Goal: Task Accomplishment & Management: Use online tool/utility

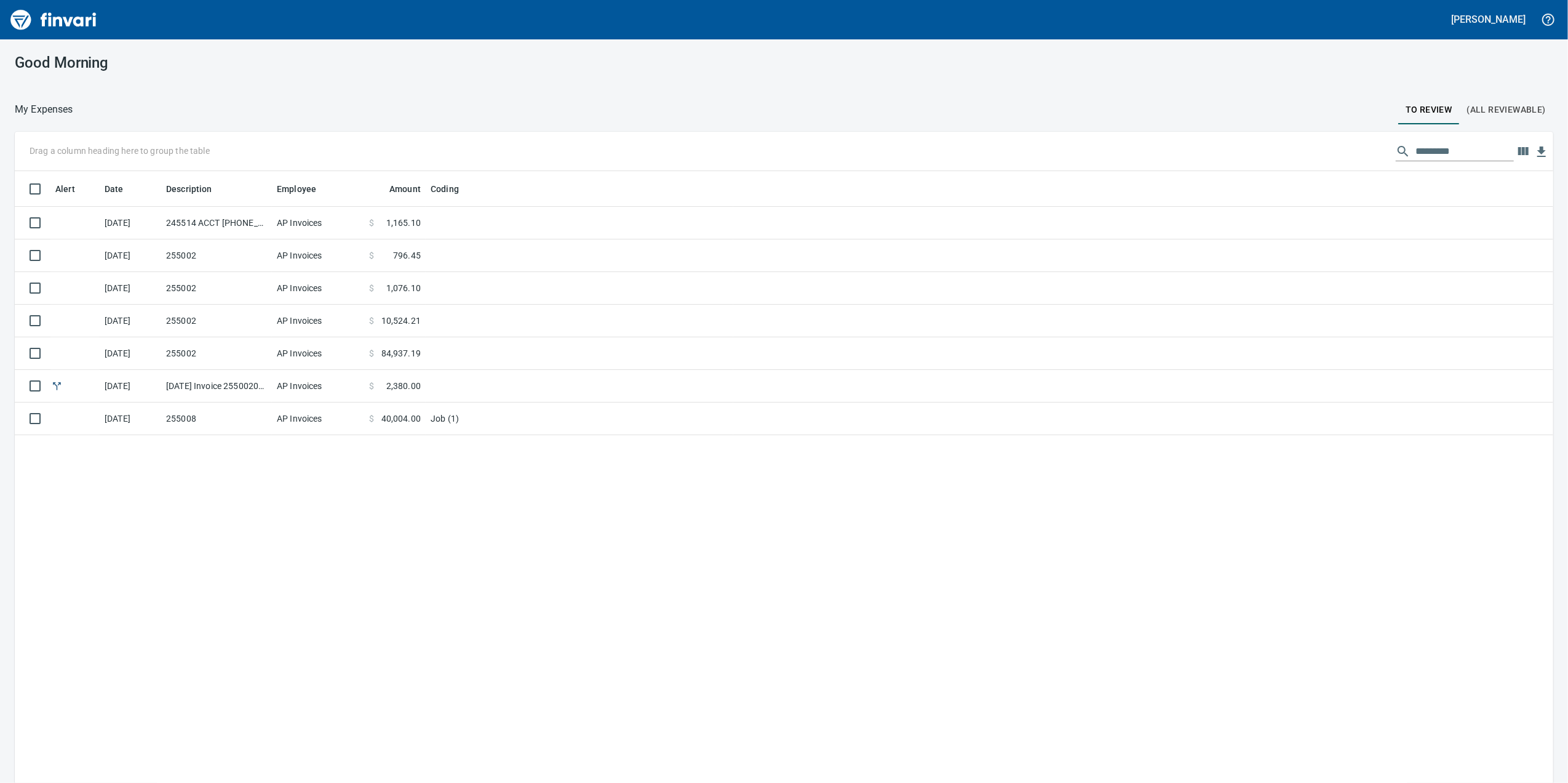
scroll to position [635, 1514]
click at [202, 249] on td "255002" at bounding box center [217, 255] width 111 height 32
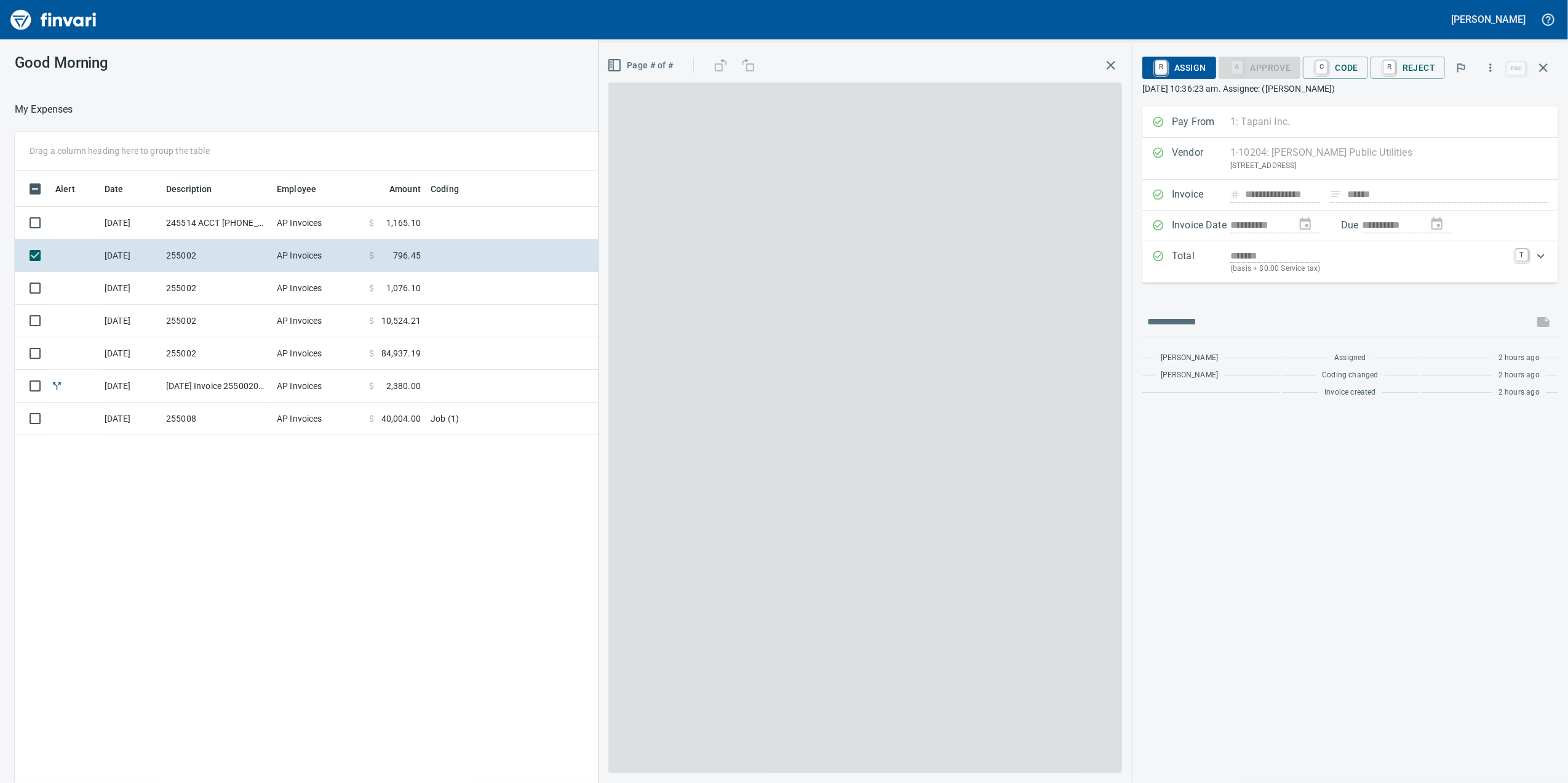
scroll to position [635, 1206]
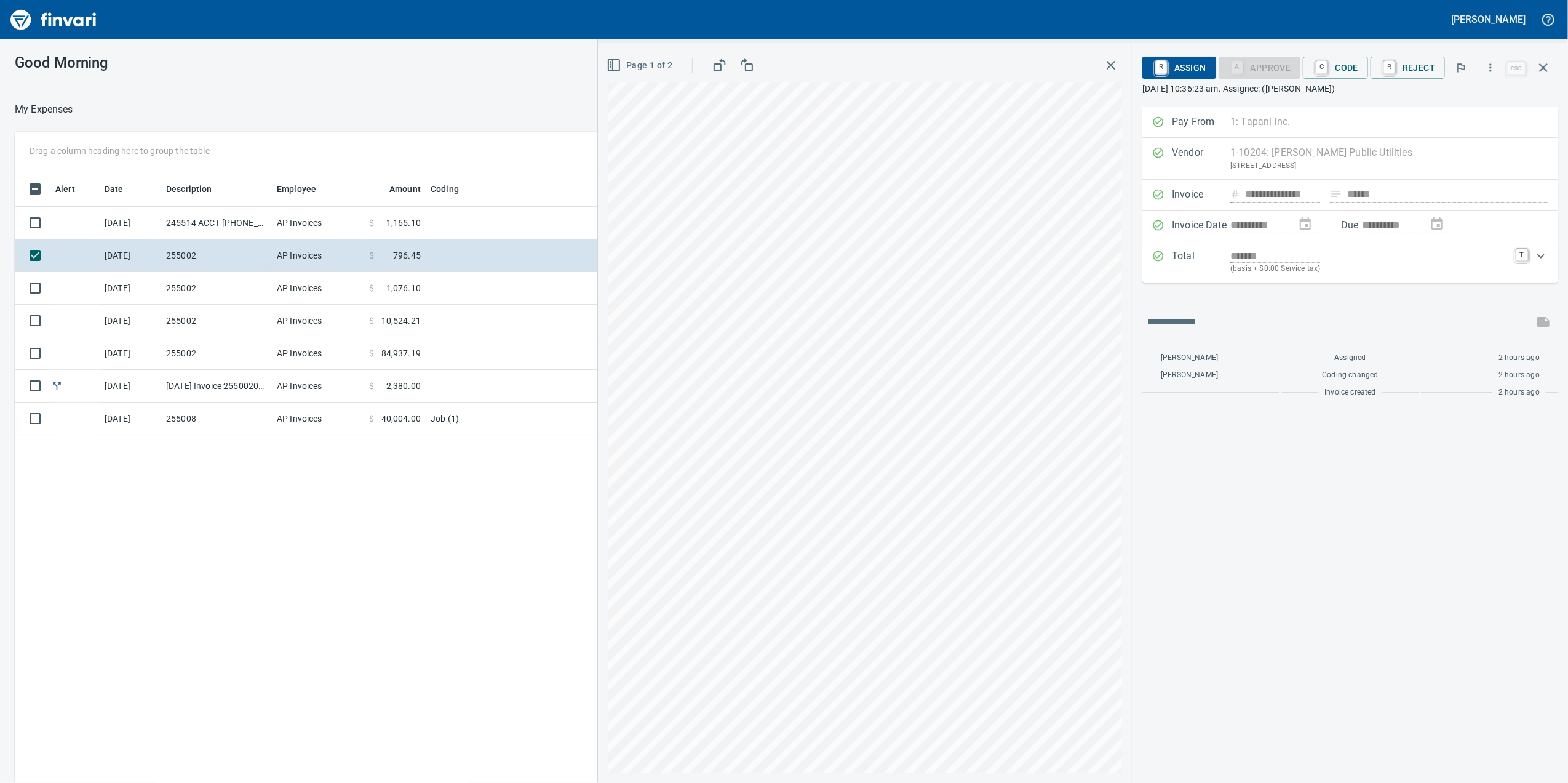
click at [323, 358] on td "AP Invoices" at bounding box center [318, 353] width 92 height 32
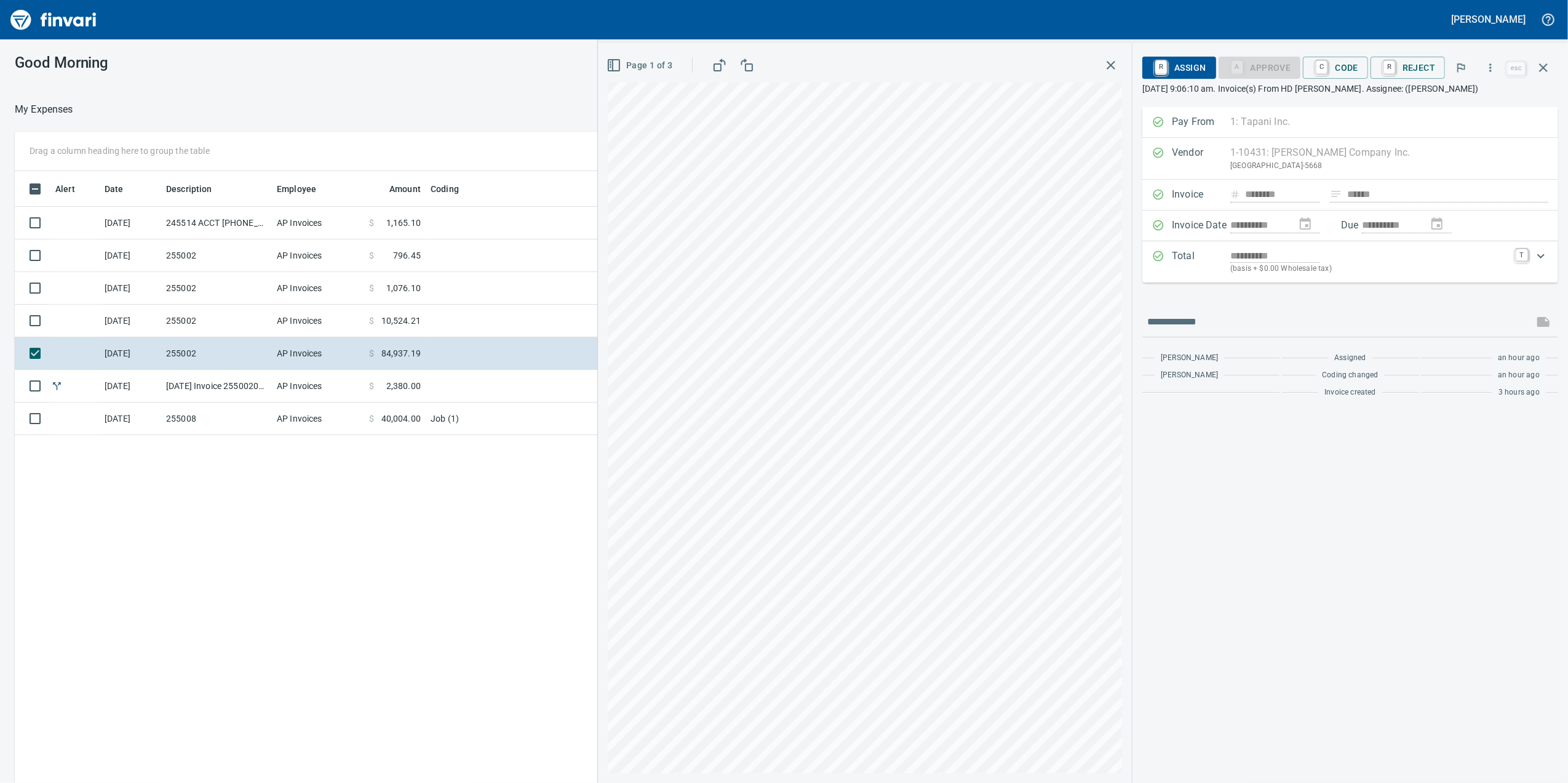
click at [620, 71] on icon "button" at bounding box center [614, 65] width 14 height 14
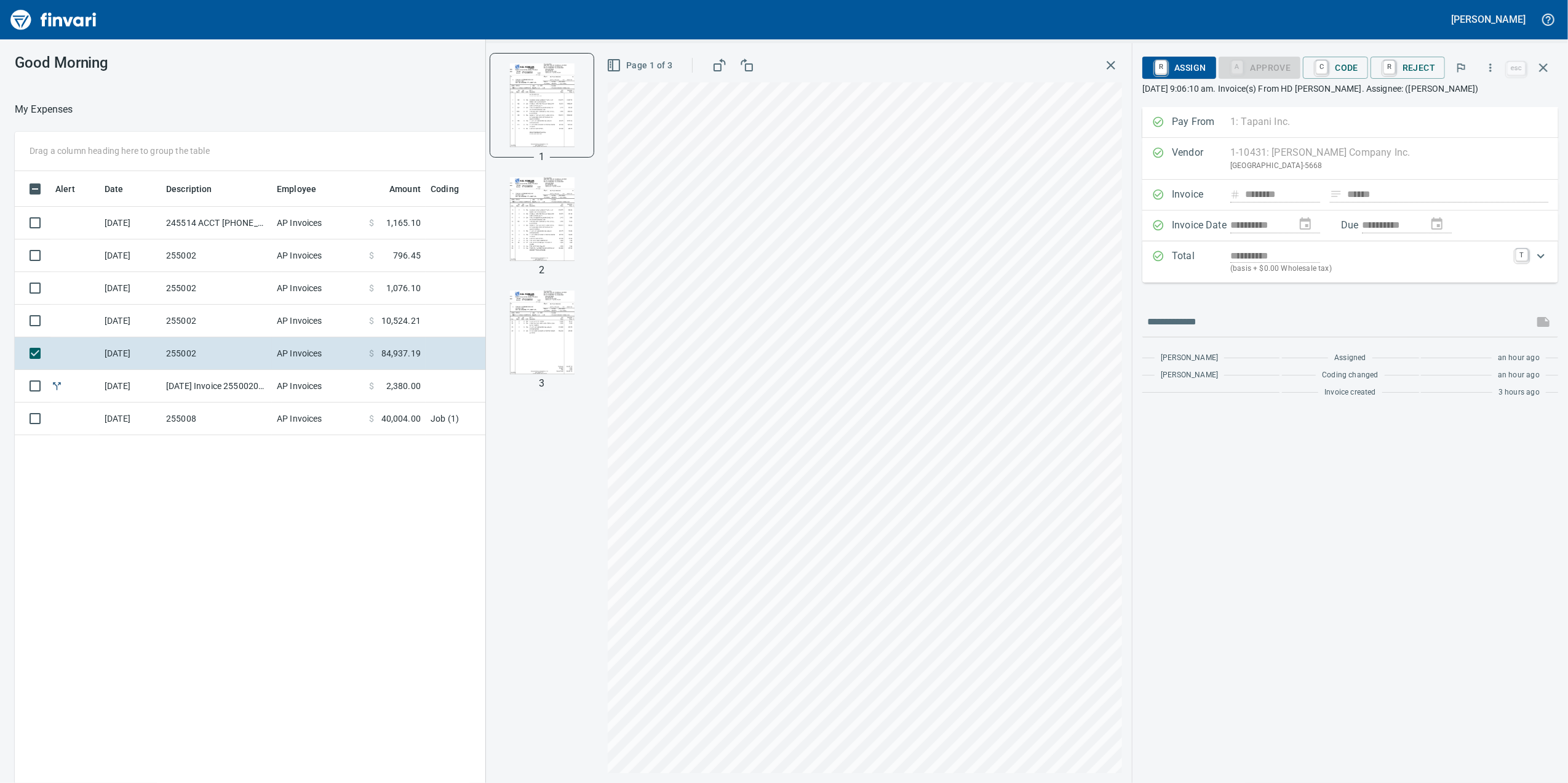
click at [558, 208] on img "button" at bounding box center [542, 219] width 84 height 84
click at [540, 143] on img "button" at bounding box center [542, 105] width 84 height 84
click at [562, 223] on img "button" at bounding box center [542, 219] width 84 height 84
click at [558, 369] on img "button" at bounding box center [542, 332] width 84 height 84
click at [559, 138] on img "button" at bounding box center [542, 105] width 84 height 84
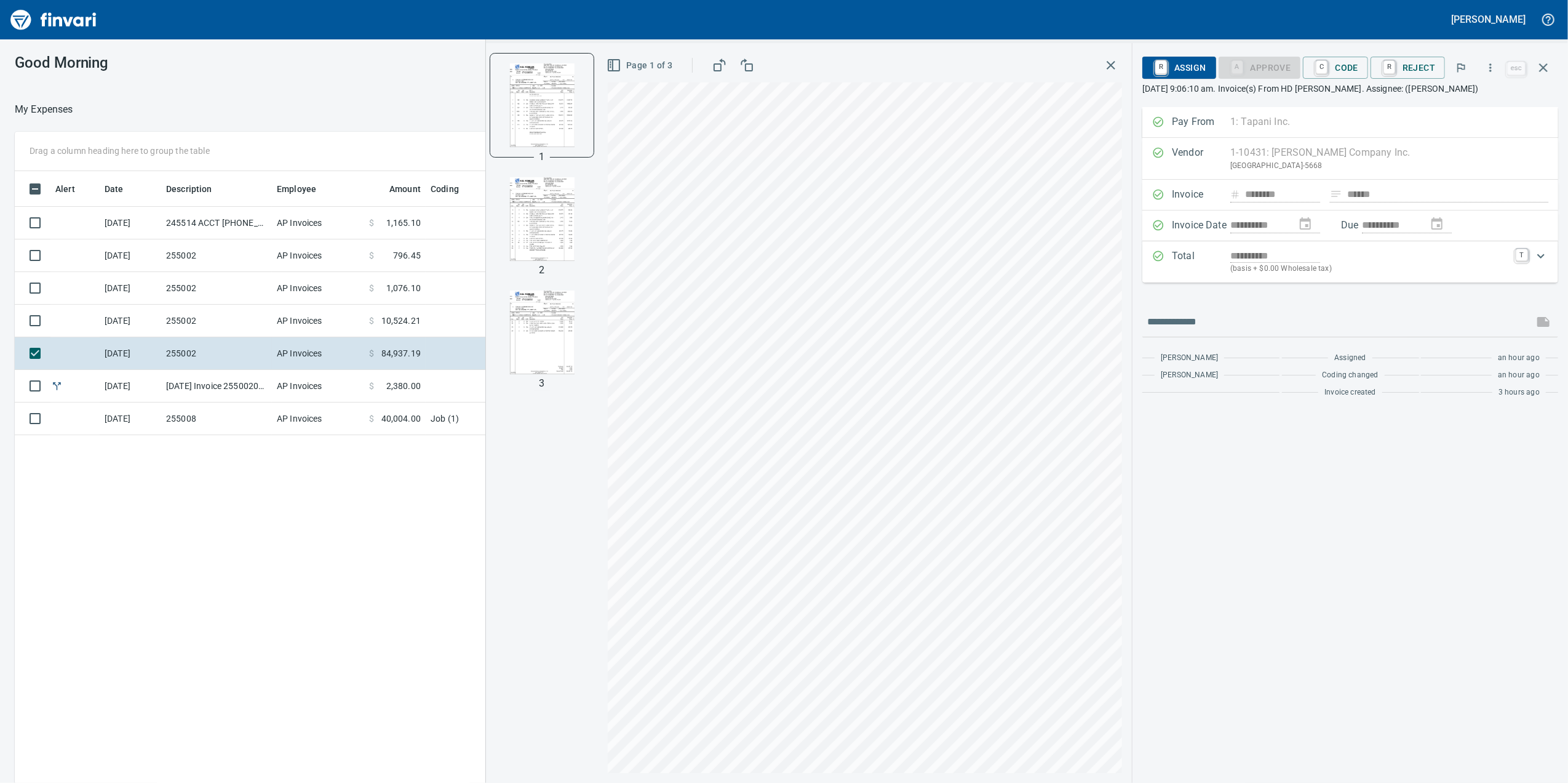
click at [390, 335] on td "$ 10,524.21" at bounding box center [394, 321] width 61 height 32
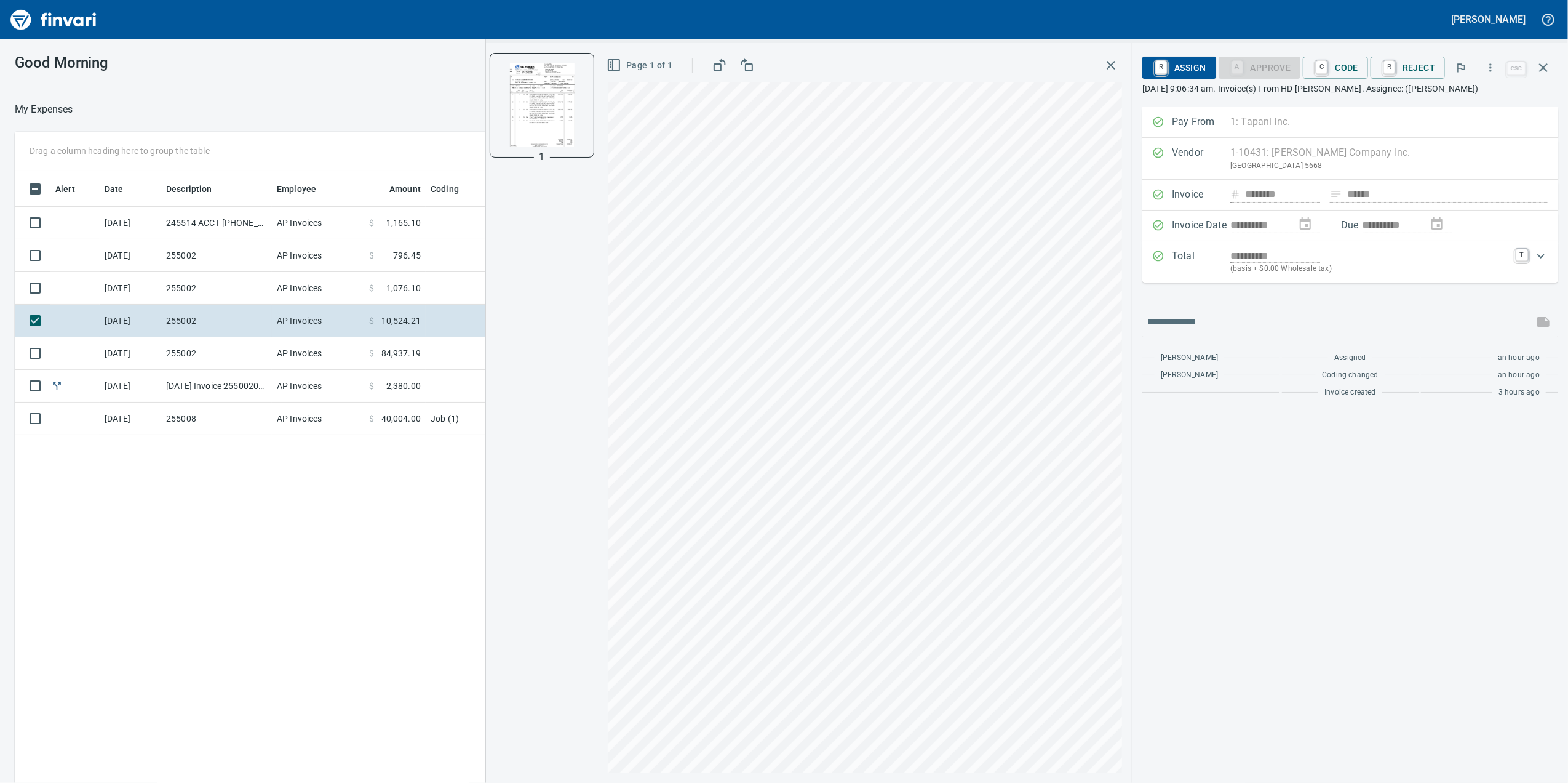
click at [398, 286] on span "1,076.10" at bounding box center [404, 288] width 35 height 12
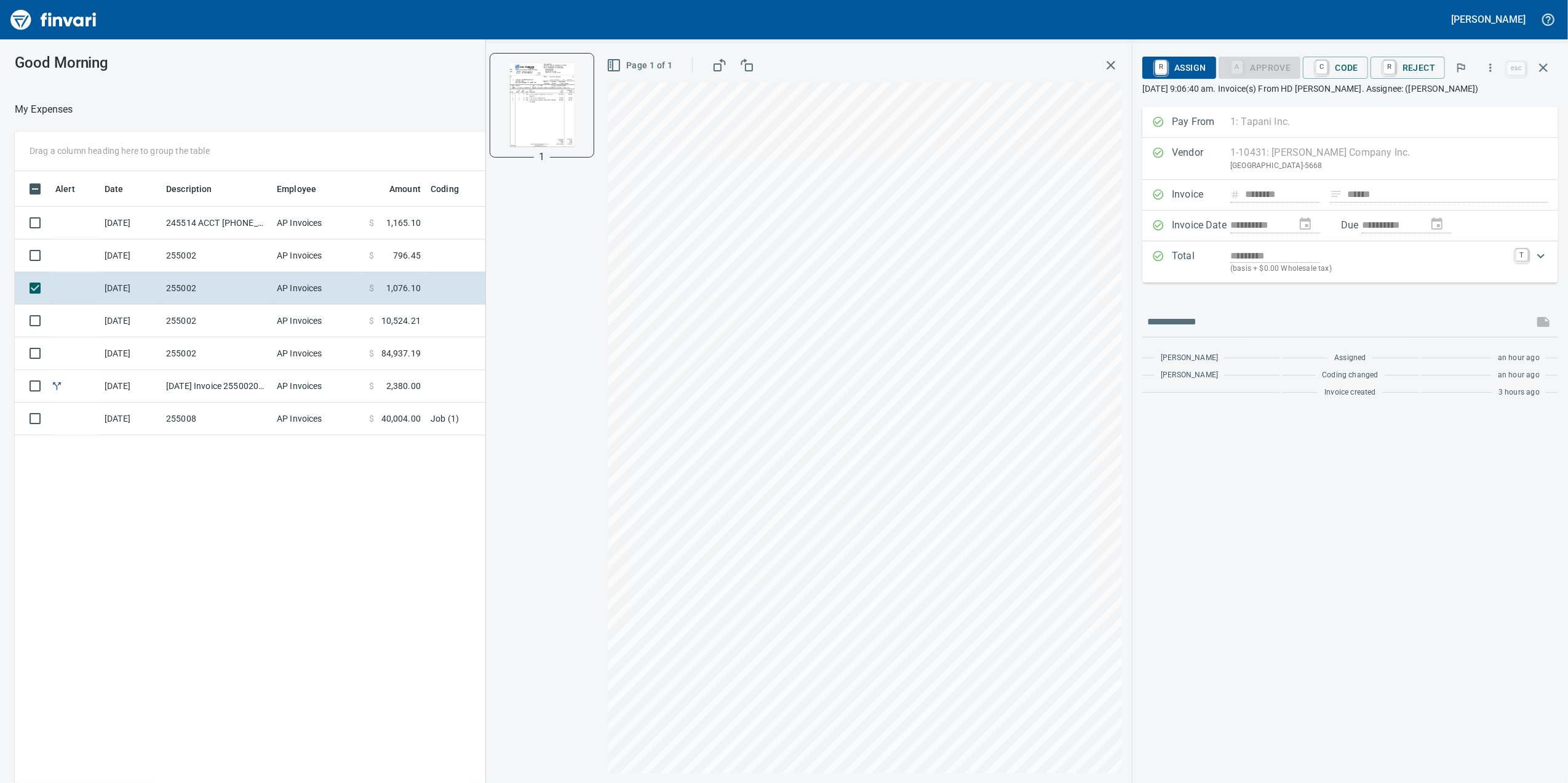
click at [387, 263] on td "$ 796.45" at bounding box center [394, 255] width 61 height 32
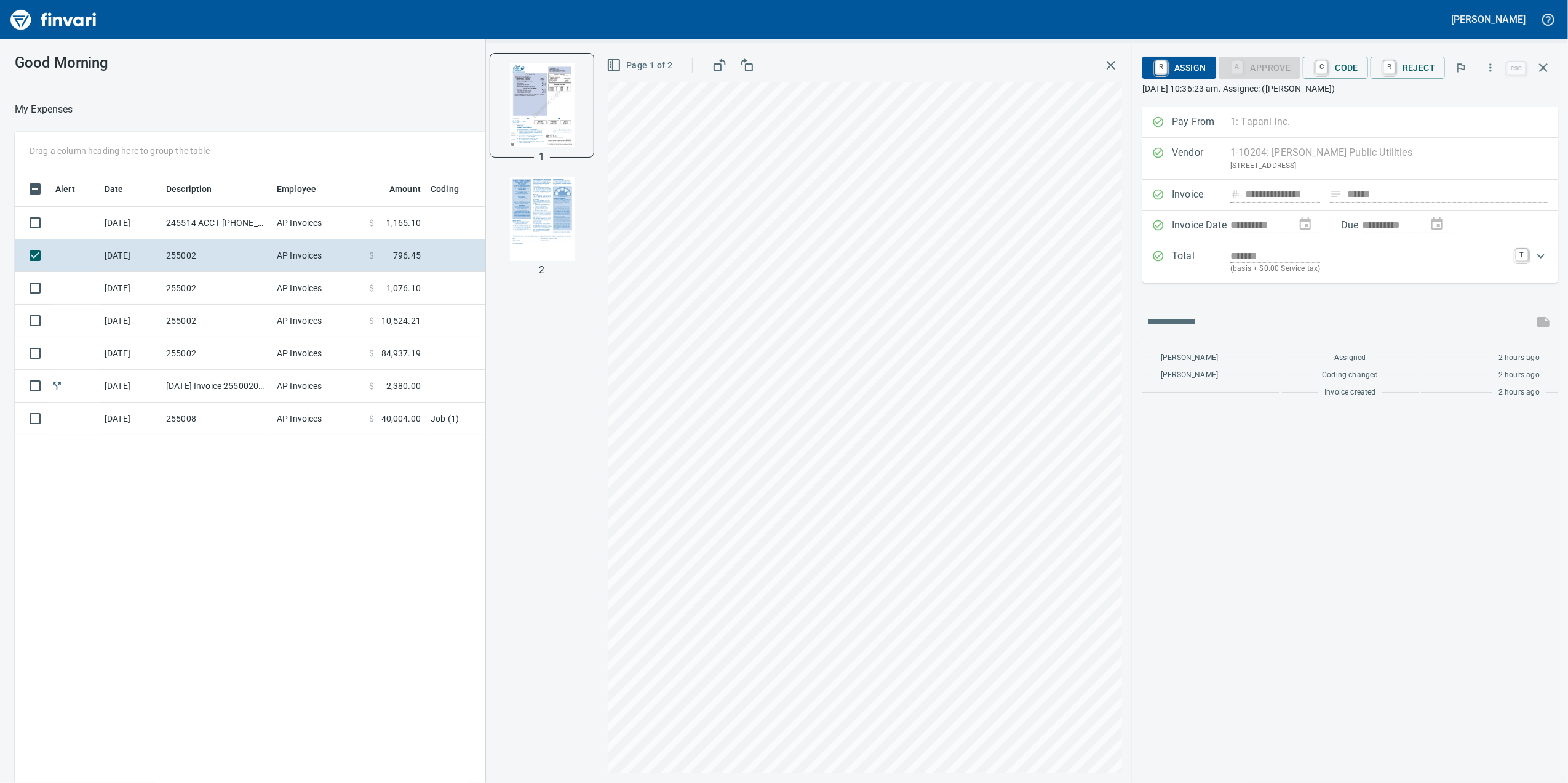
click at [362, 412] on td "AP Invoices" at bounding box center [318, 418] width 92 height 32
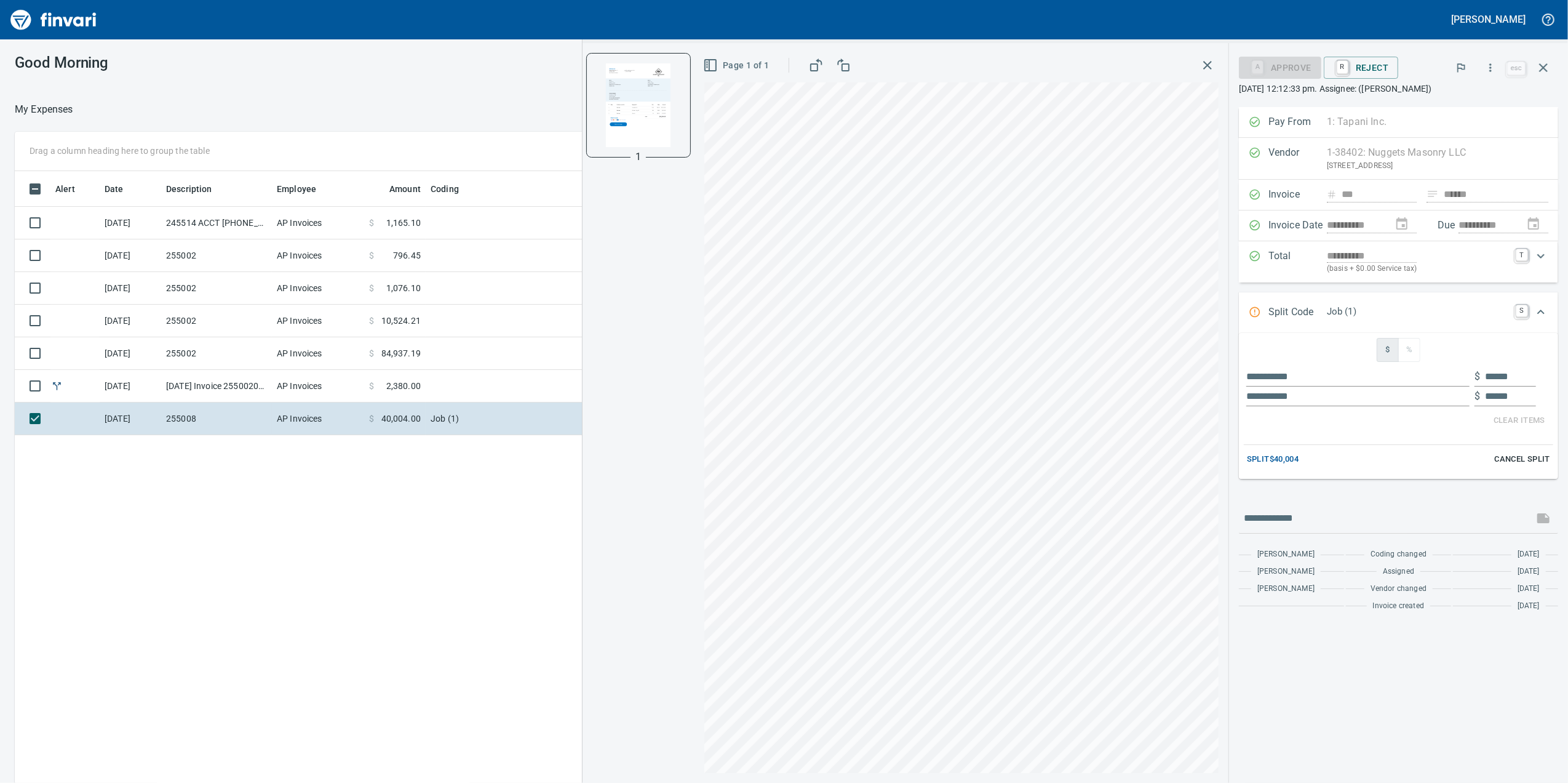
click at [357, 382] on td "AP Invoices" at bounding box center [318, 386] width 92 height 32
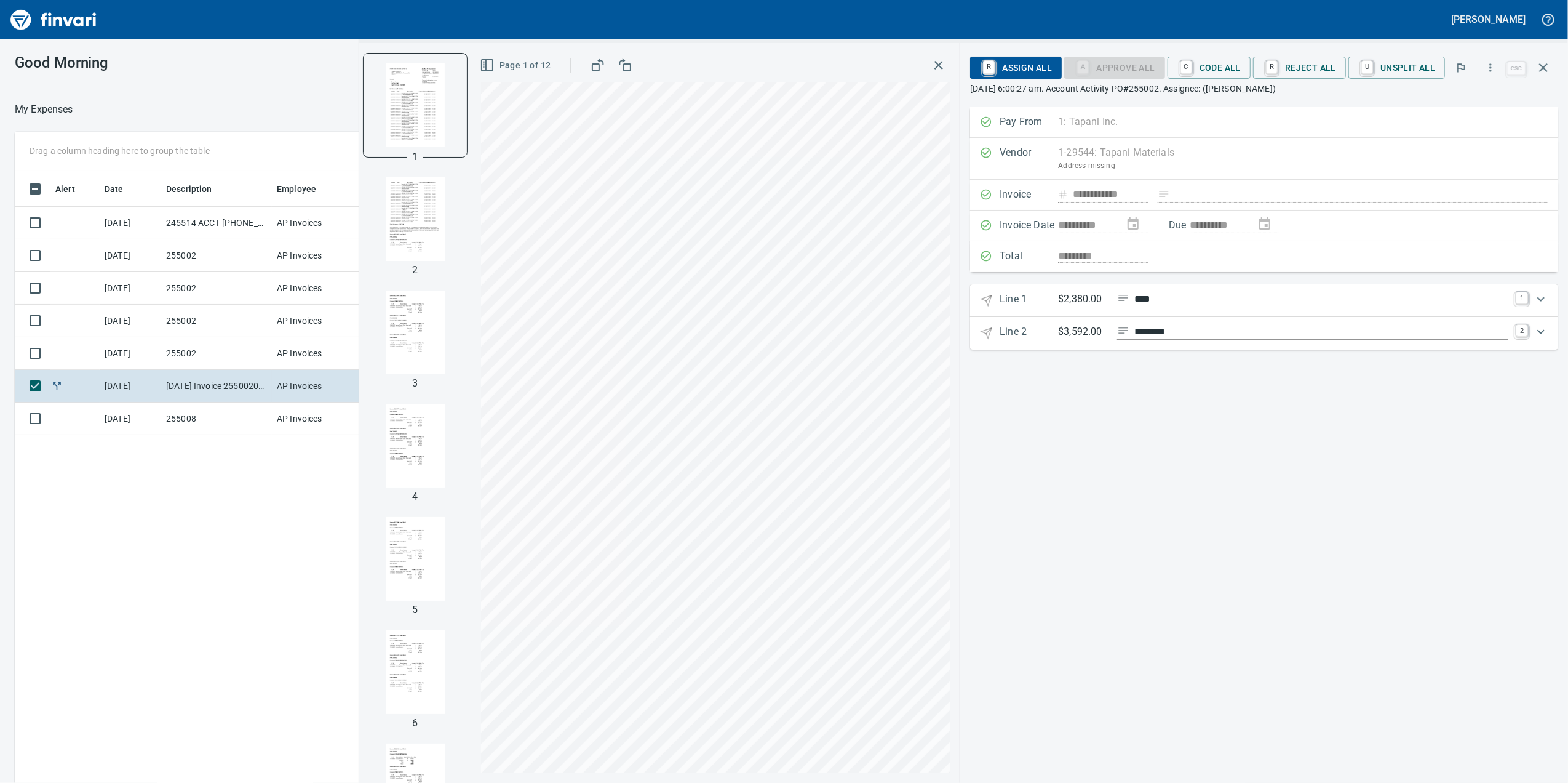
drag, startPoint x: 411, startPoint y: 195, endPoint x: 401, endPoint y: 204, distance: 13.5
click at [409, 198] on img "button" at bounding box center [415, 219] width 84 height 84
click at [393, 301] on img "button" at bounding box center [415, 332] width 84 height 84
click at [395, 425] on img "button" at bounding box center [415, 446] width 84 height 84
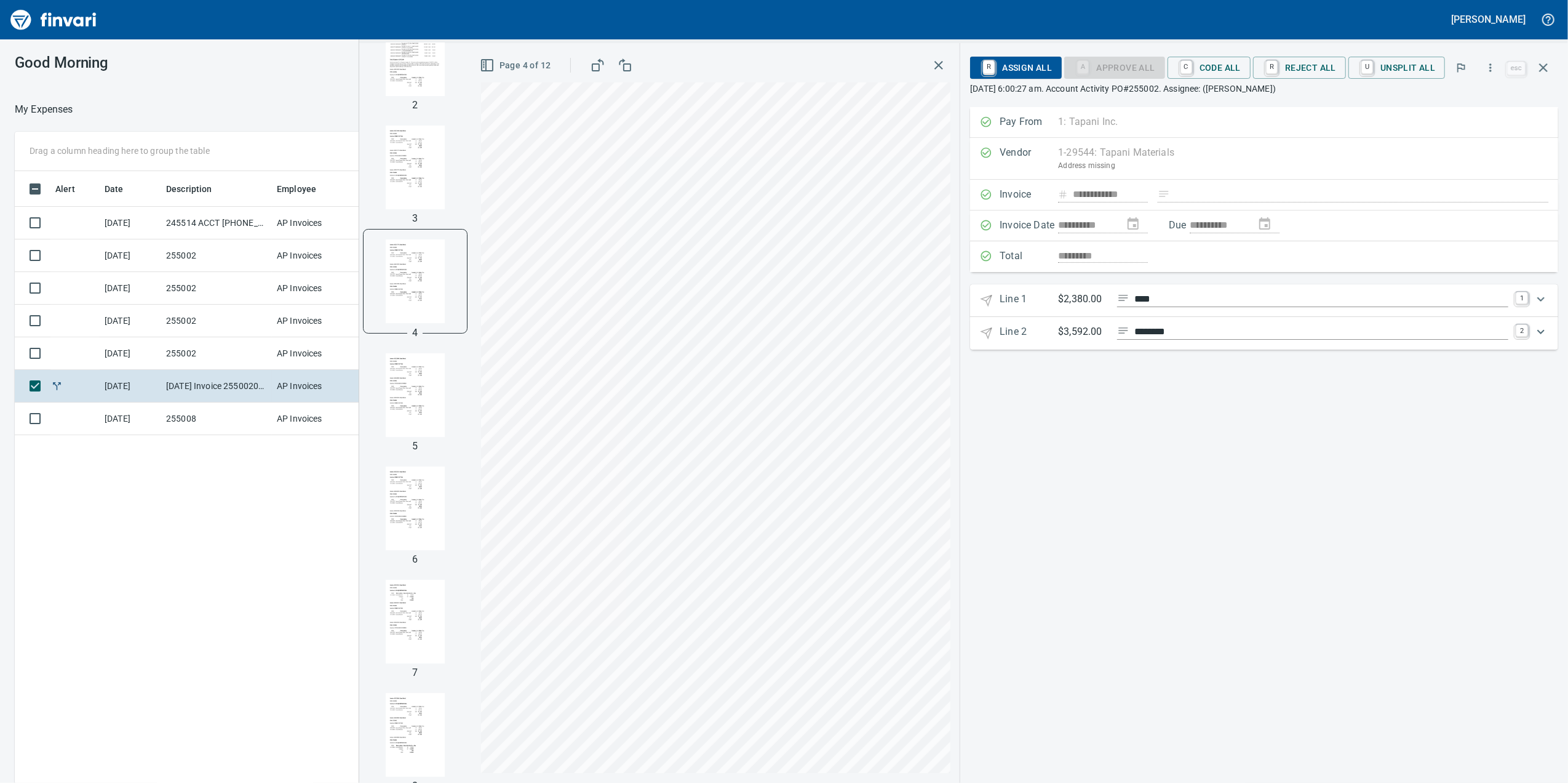
click at [414, 448] on div "5" at bounding box center [414, 446] width 15 height 14
click at [429, 425] on img "button" at bounding box center [415, 395] width 84 height 84
click at [429, 427] on img "button" at bounding box center [415, 457] width 84 height 84
click at [429, 427] on img "button" at bounding box center [415, 406] width 84 height 84
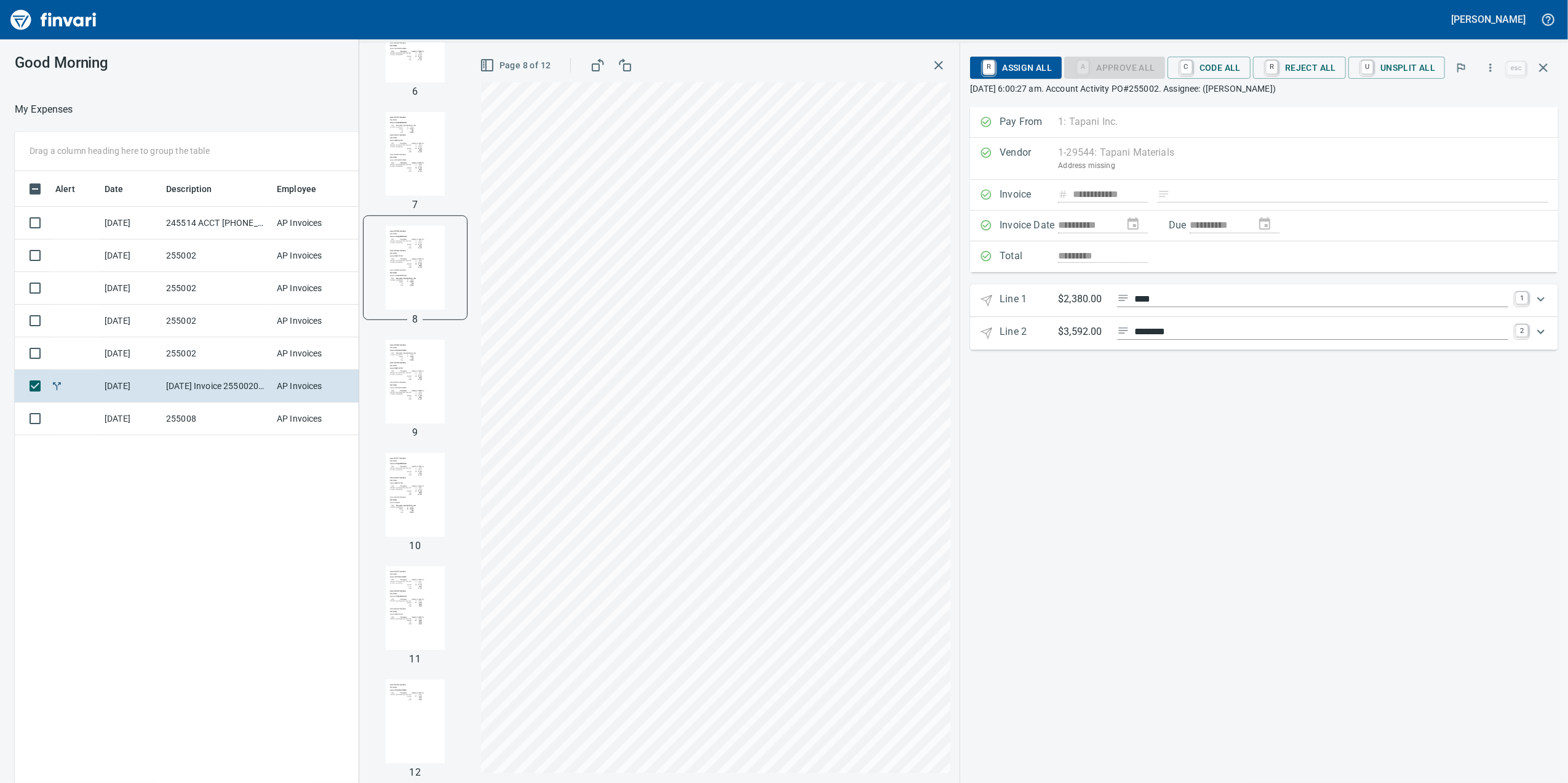
click at [435, 454] on img "button" at bounding box center [415, 495] width 84 height 84
click at [432, 411] on img "button" at bounding box center [415, 381] width 84 height 84
click at [421, 496] on img "button" at bounding box center [415, 495] width 84 height 84
click at [421, 559] on div at bounding box center [415, 608] width 103 height 103
click at [439, 642] on img "button" at bounding box center [415, 608] width 84 height 84
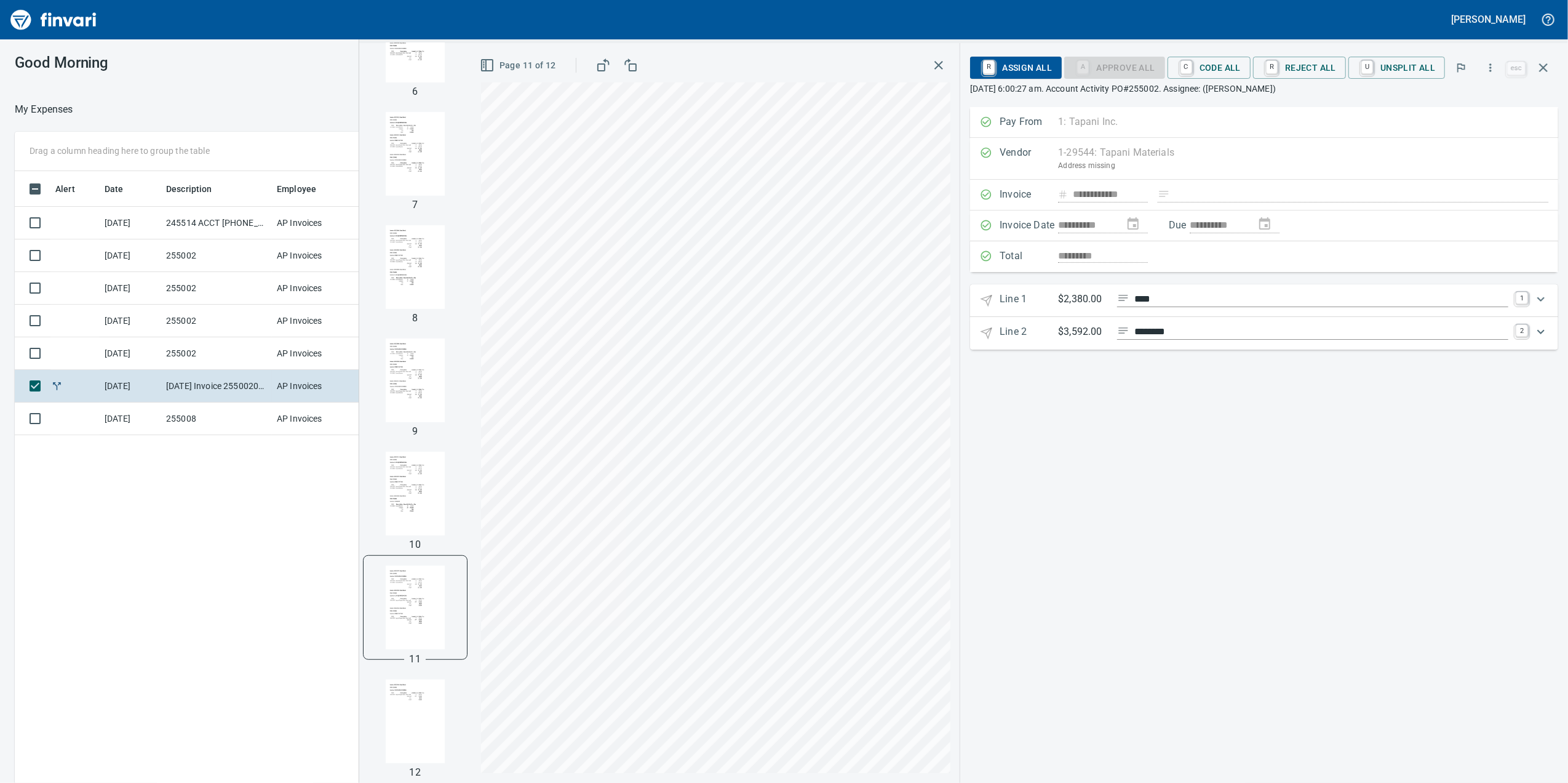
click at [437, 729] on img "button" at bounding box center [415, 722] width 84 height 84
click at [416, 630] on img "button" at bounding box center [415, 607] width 84 height 84
click at [396, 730] on img "button" at bounding box center [415, 722] width 84 height 84
click at [406, 637] on img "button" at bounding box center [415, 607] width 84 height 84
click at [405, 515] on img "button" at bounding box center [415, 494] width 84 height 84
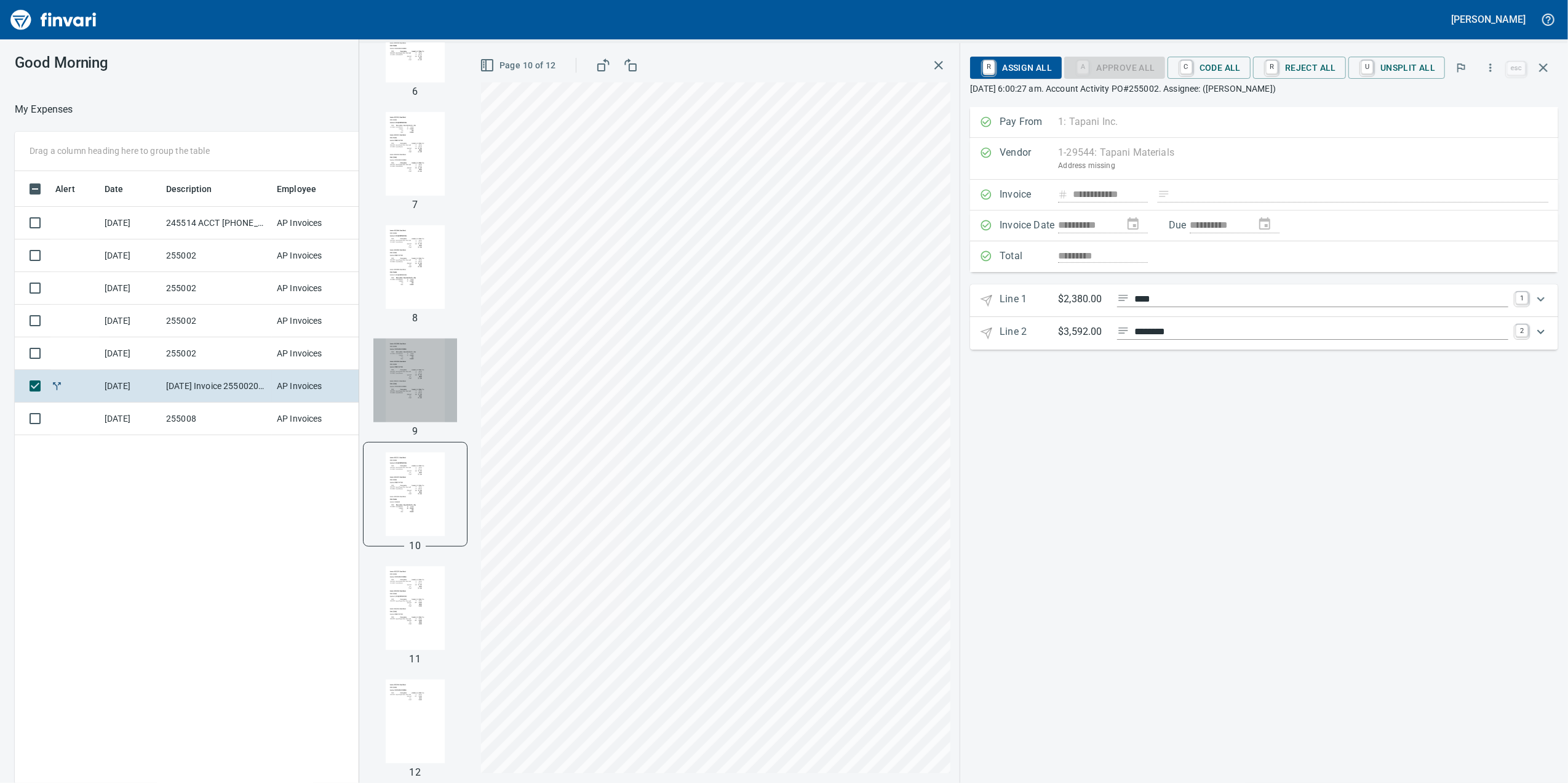
click at [397, 404] on img "button" at bounding box center [415, 381] width 84 height 84
click at [387, 306] on img "button" at bounding box center [415, 267] width 84 height 84
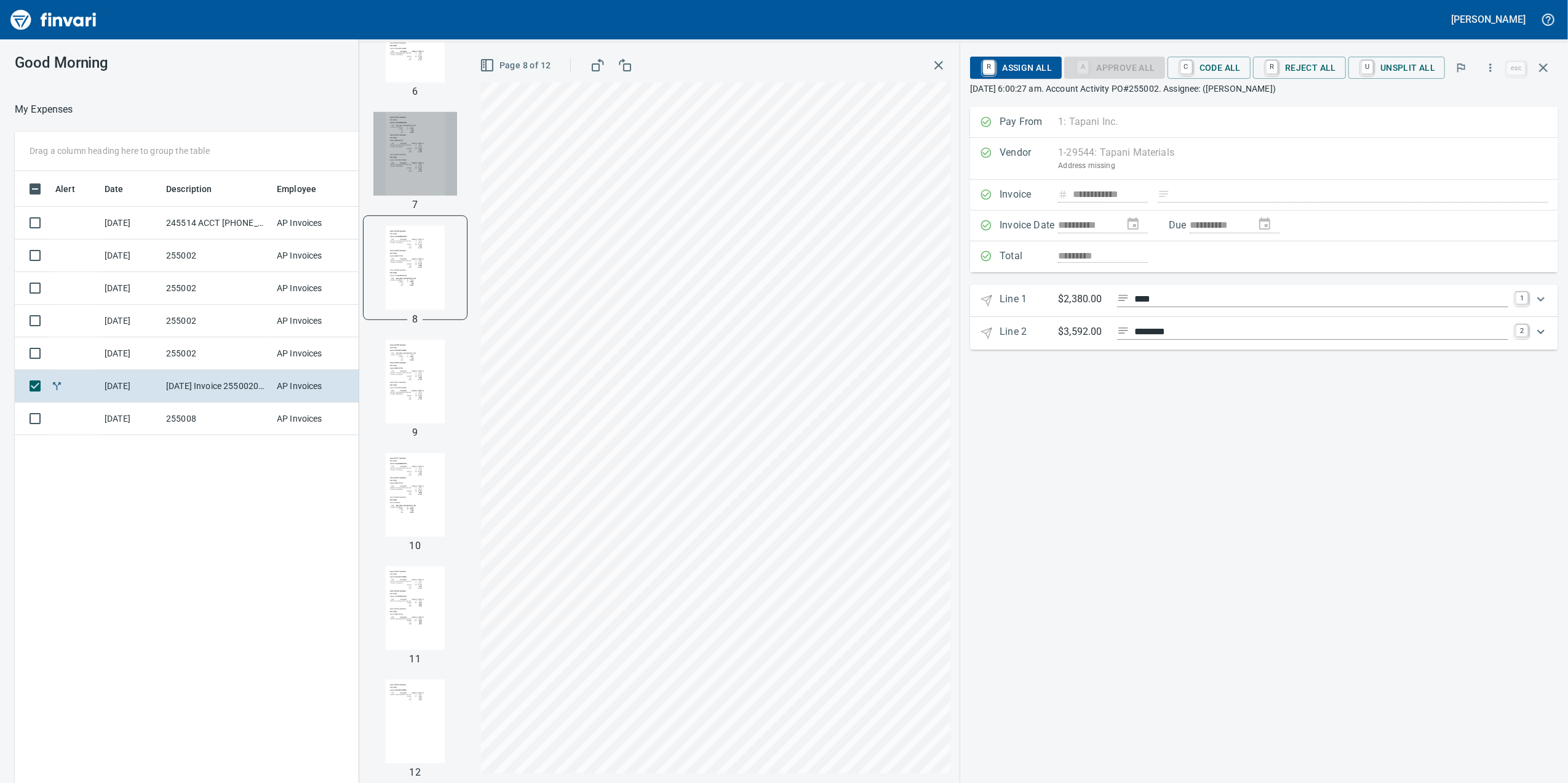
click at [406, 151] on img "button" at bounding box center [415, 154] width 84 height 84
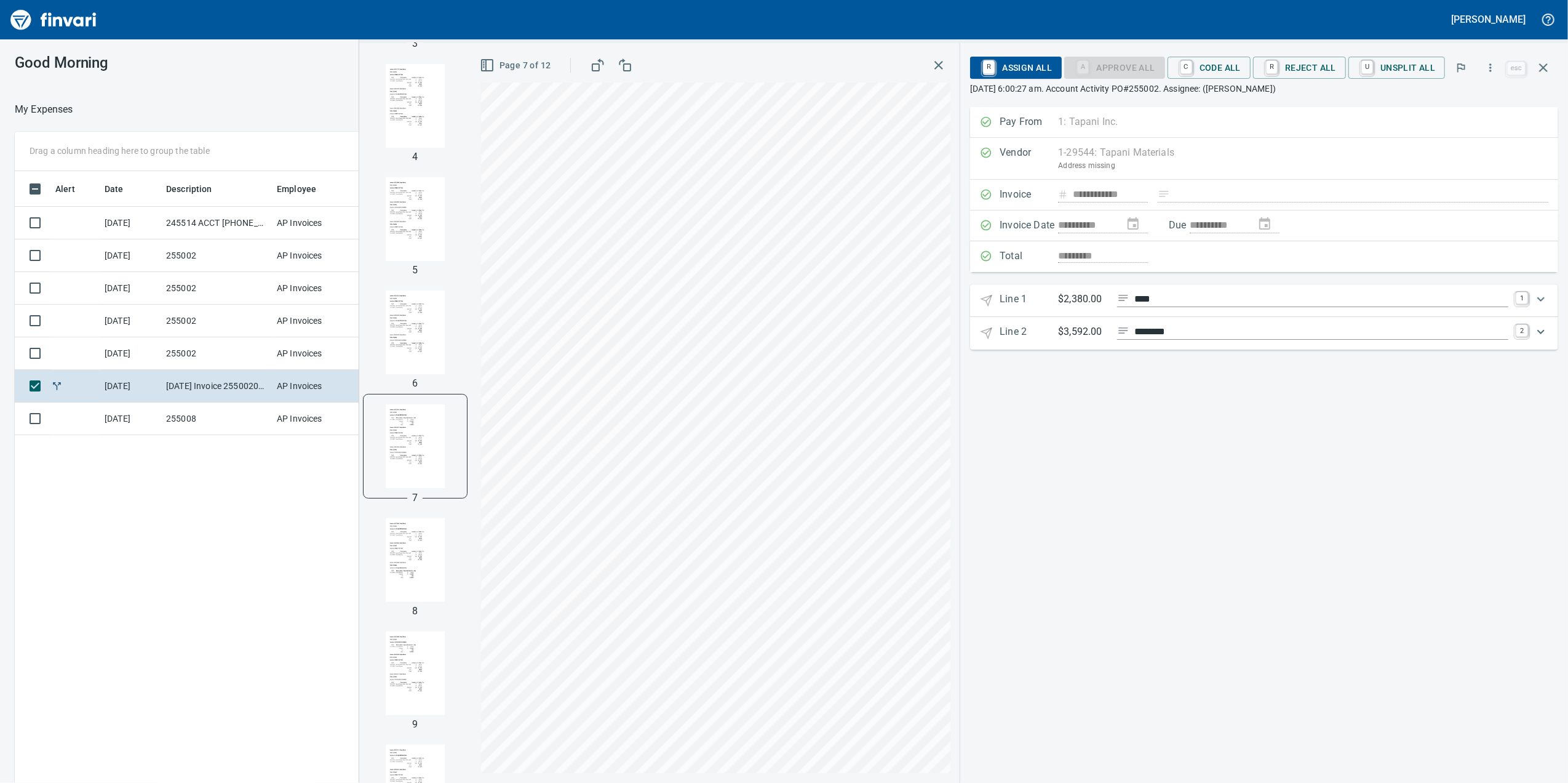
scroll to position [301, 0]
click at [411, 176] on img "button" at bounding box center [415, 143] width 84 height 84
click at [411, 176] on img "button" at bounding box center [415, 218] width 84 height 84
click at [405, 132] on img "button" at bounding box center [415, 105] width 84 height 84
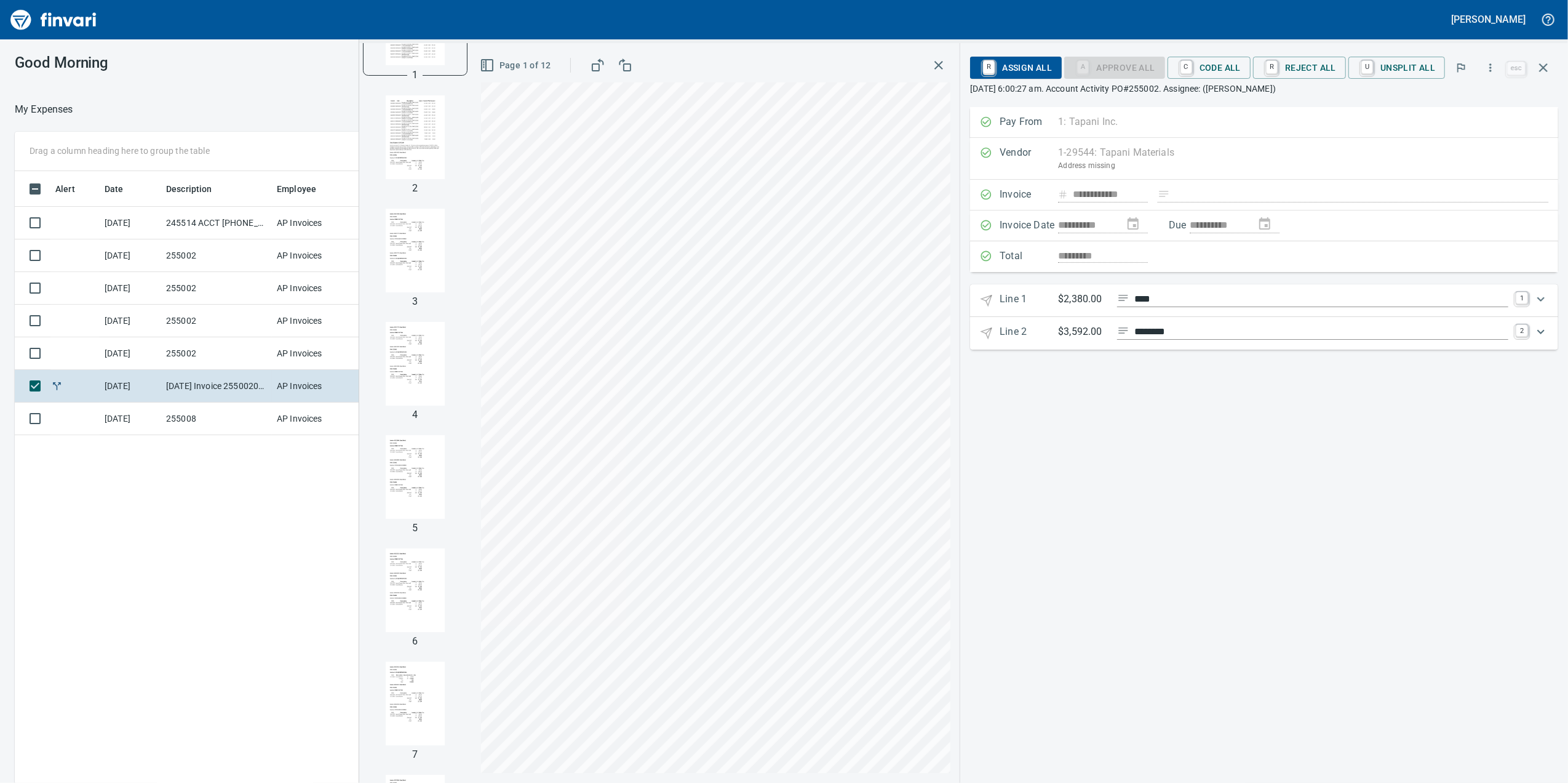
click at [402, 165] on img "button" at bounding box center [415, 137] width 84 height 84
click at [395, 235] on img "button" at bounding box center [415, 251] width 84 height 84
click at [406, 162] on img "button" at bounding box center [415, 136] width 84 height 84
click at [401, 286] on img "button" at bounding box center [415, 251] width 84 height 84
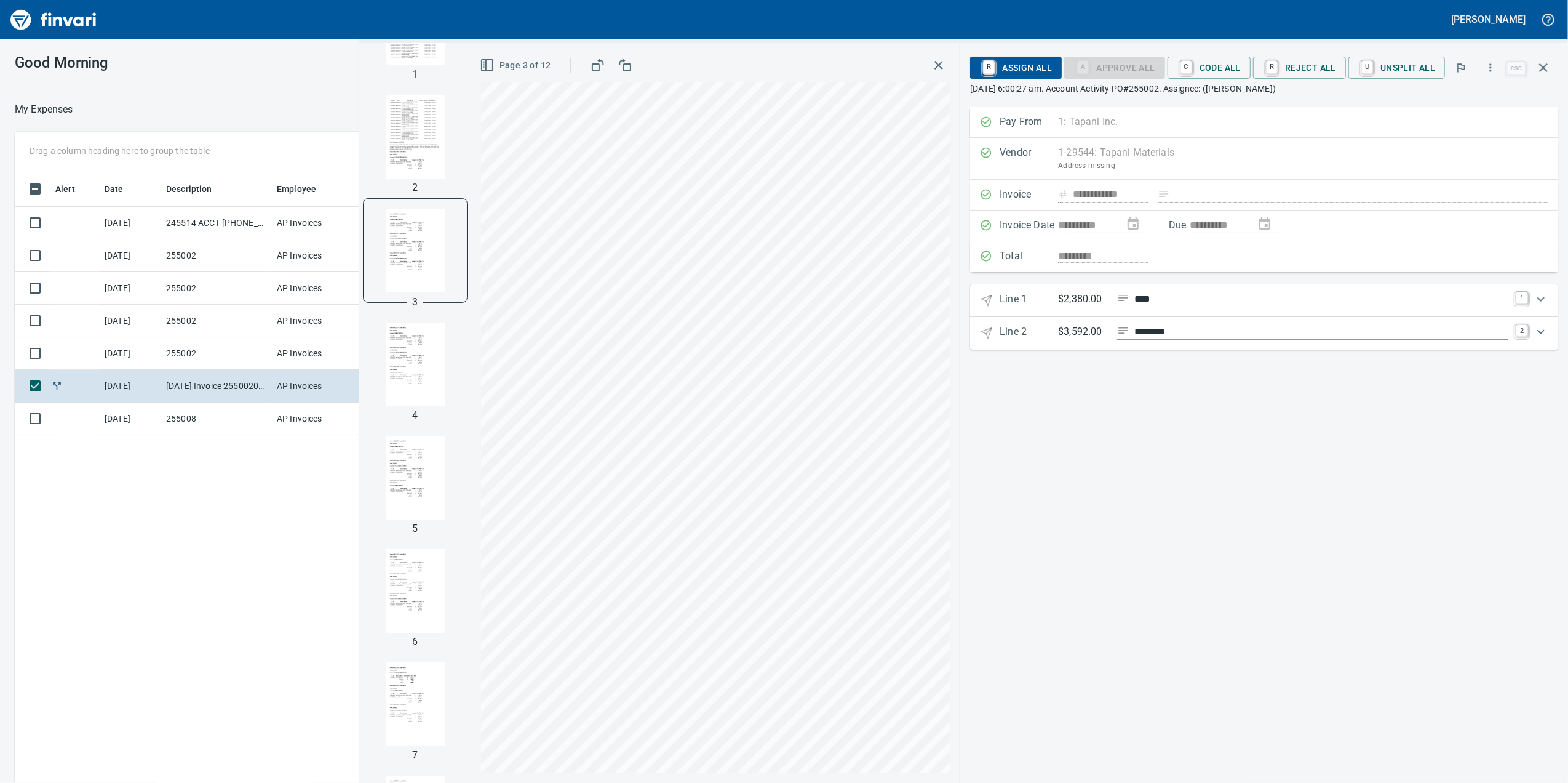
click at [414, 351] on img "button" at bounding box center [415, 364] width 84 height 84
click at [414, 510] on img "button" at bounding box center [415, 477] width 84 height 84
click at [404, 581] on img "button" at bounding box center [415, 591] width 84 height 84
click at [380, 685] on img "button" at bounding box center [415, 704] width 84 height 84
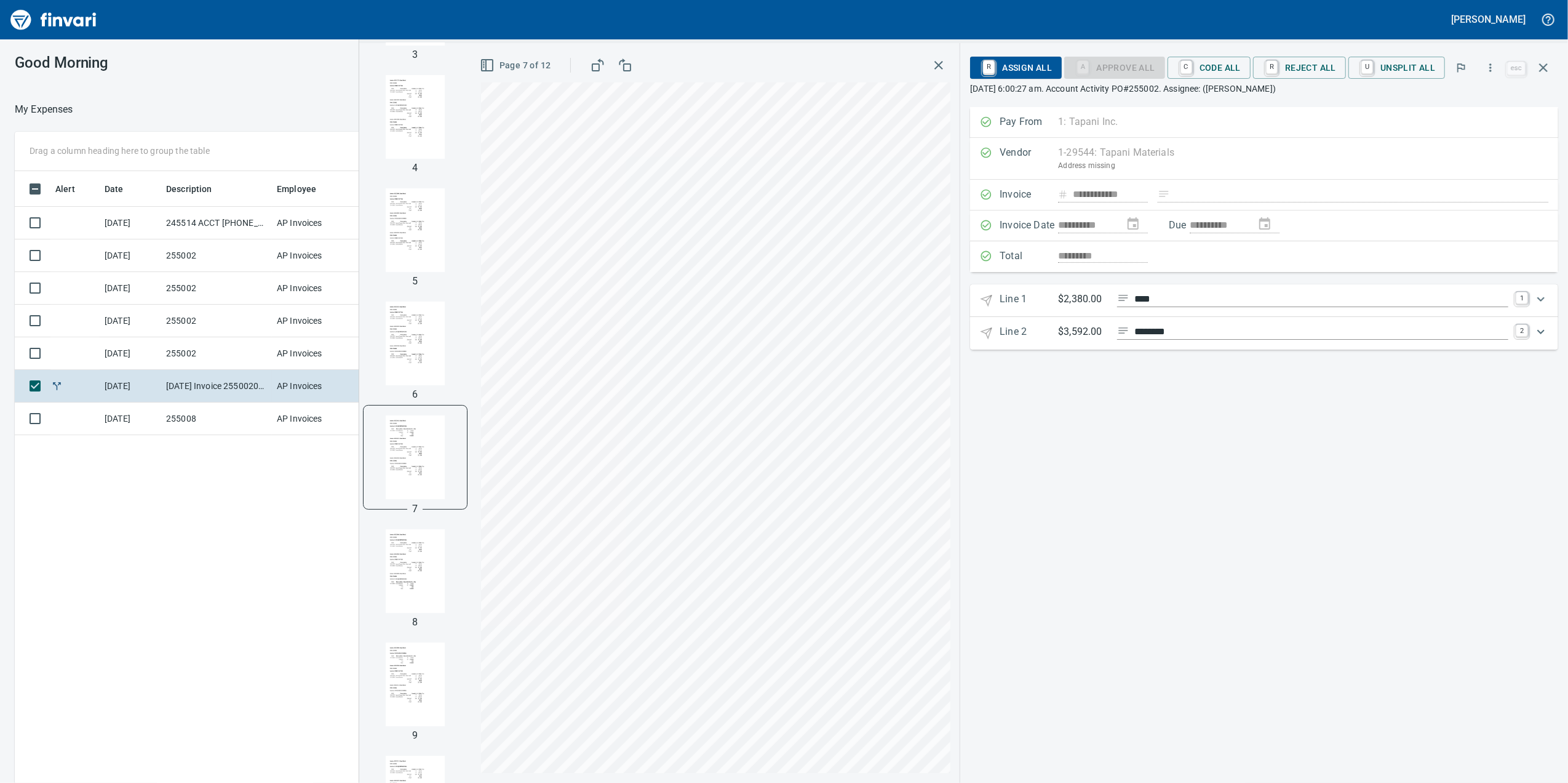
click at [391, 586] on img "button" at bounding box center [415, 571] width 84 height 84
click at [438, 680] on img "button" at bounding box center [415, 684] width 84 height 84
click at [409, 660] on img "button" at bounding box center [415, 634] width 84 height 84
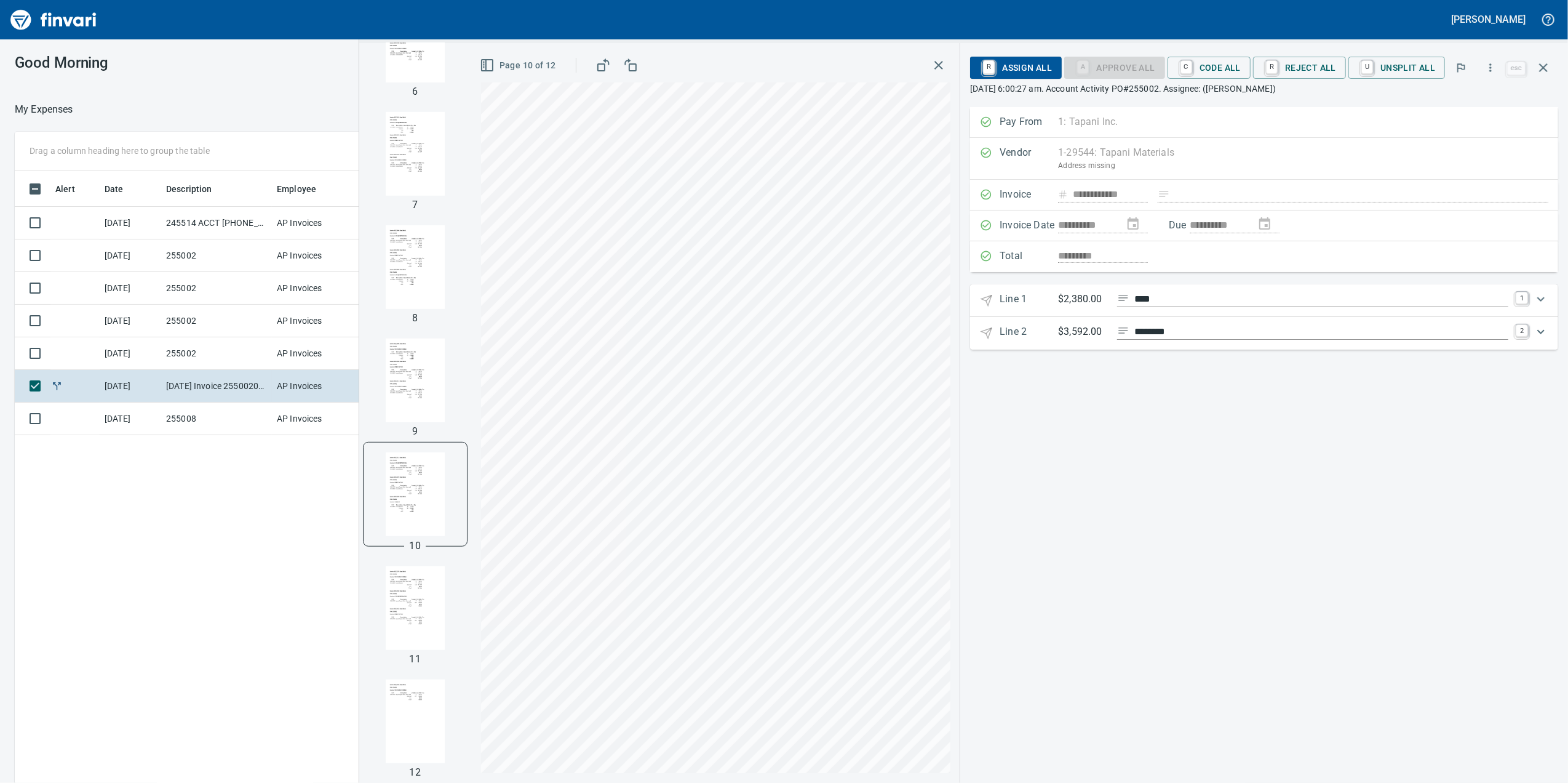
click at [406, 597] on img "button" at bounding box center [415, 608] width 84 height 84
click at [411, 743] on img "button" at bounding box center [415, 722] width 84 height 84
click at [1172, 298] on input "****" at bounding box center [1321, 299] width 374 height 15
click at [1206, 63] on span "C Code All" at bounding box center [1209, 67] width 63 height 21
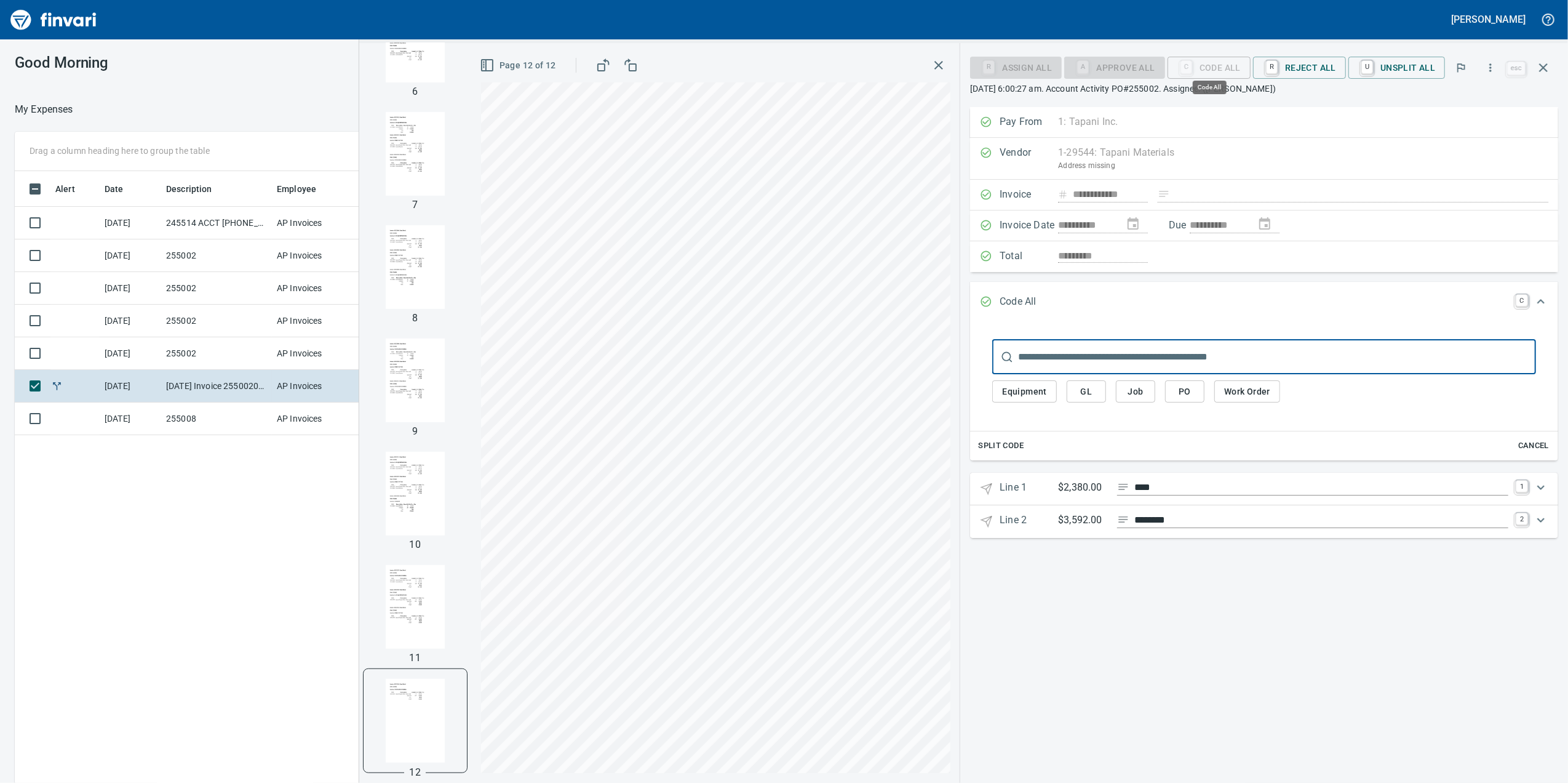
scroll to position [635, 1206]
click at [1126, 399] on span "Job" at bounding box center [1135, 392] width 19 height 15
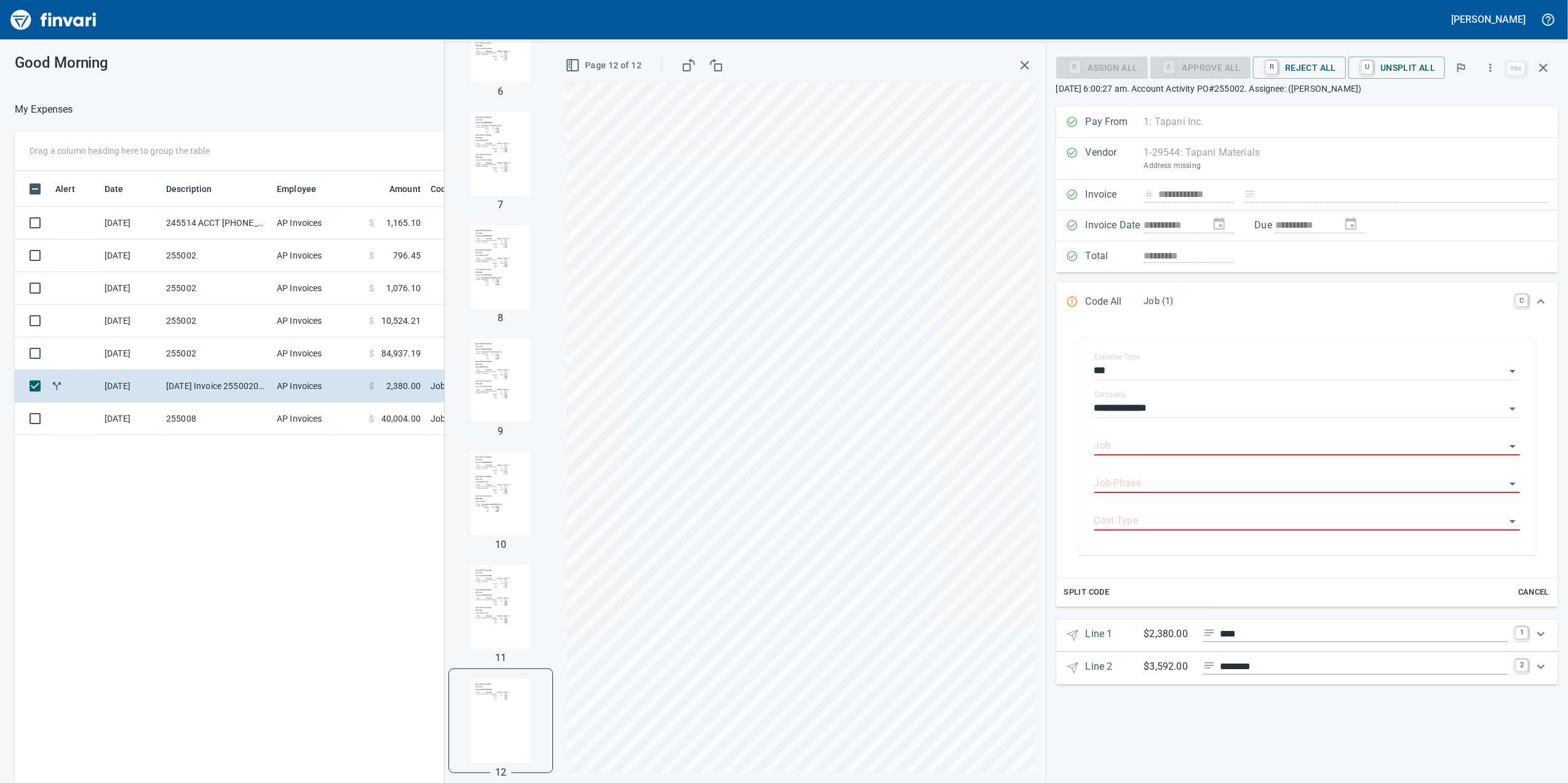
click at [1518, 645] on div "Line 1 $2,380.00 **** 1" at bounding box center [1296, 635] width 460 height 18
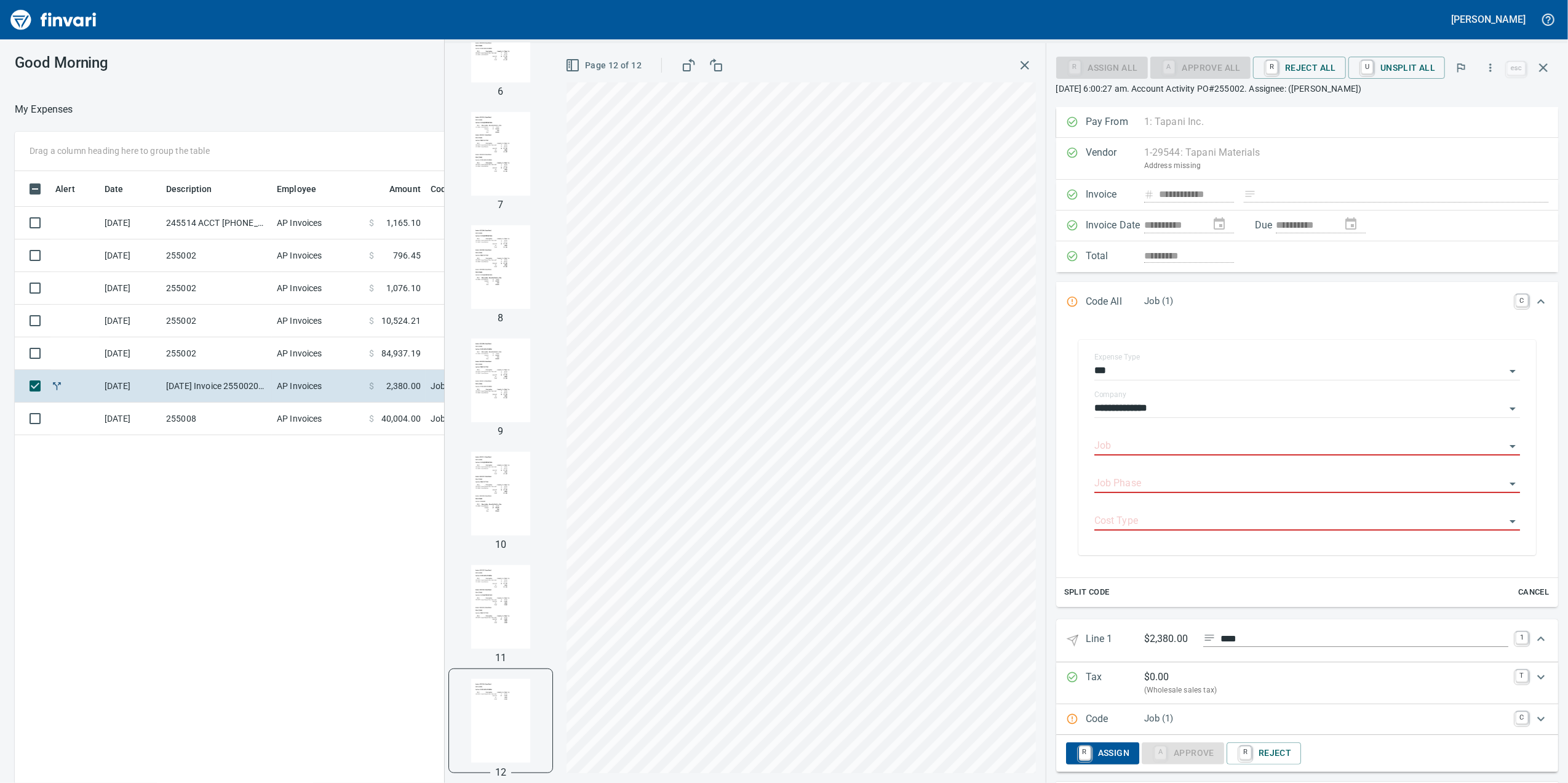
click at [1533, 306] on icon "Expand" at bounding box center [1541, 301] width 14 height 14
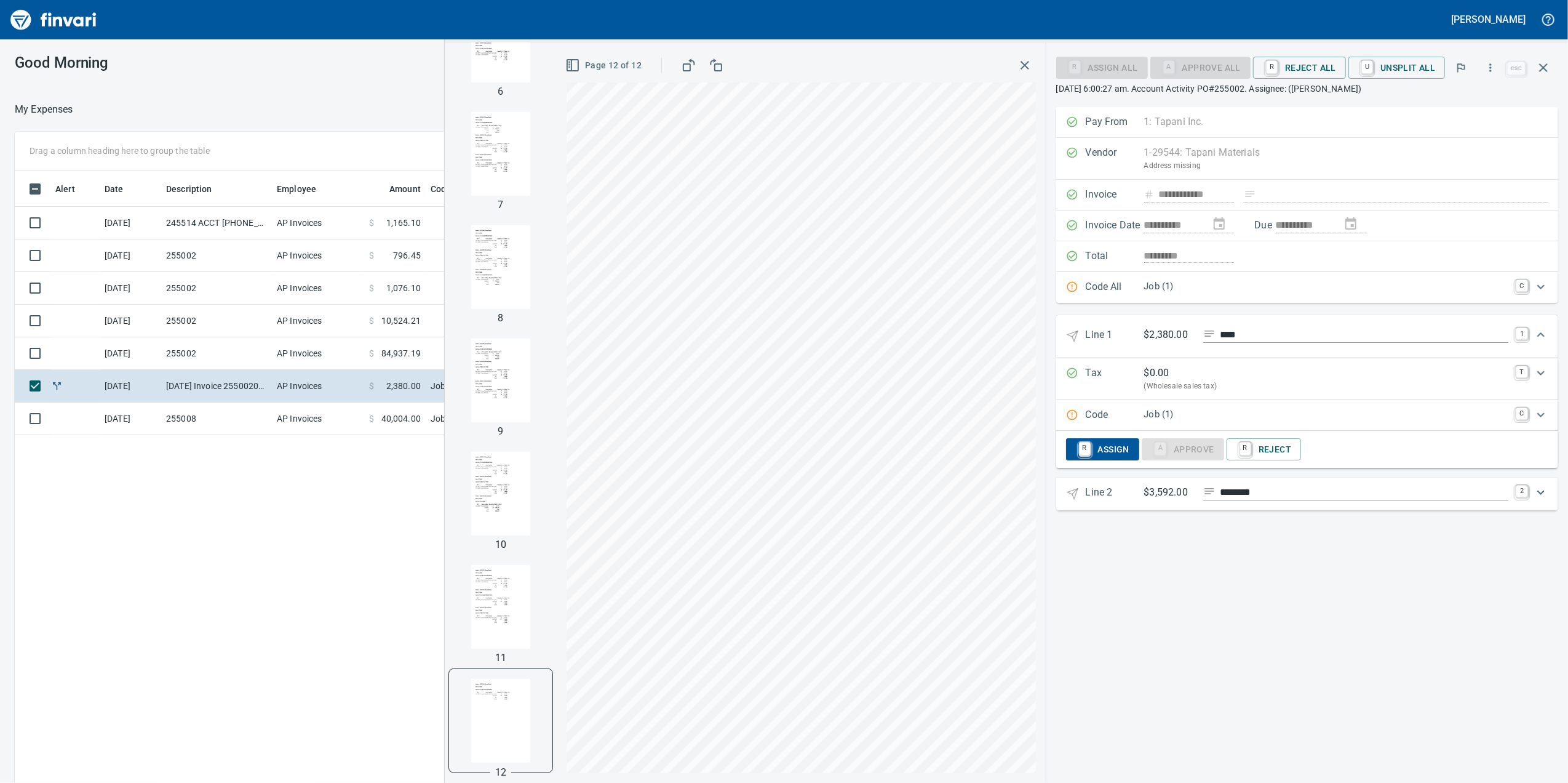
click at [1241, 422] on p "Job (1)" at bounding box center [1326, 415] width 364 height 14
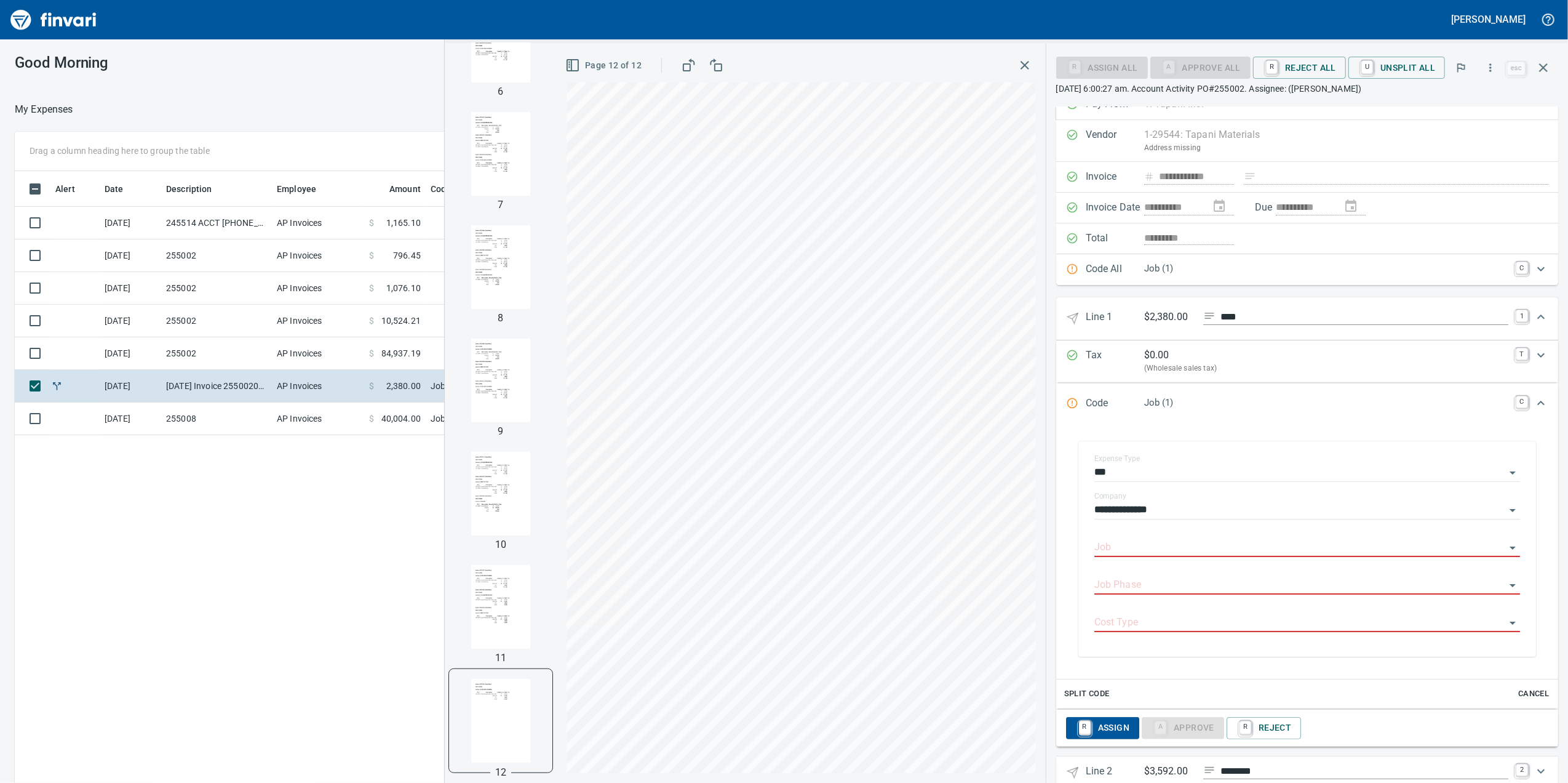
scroll to position [37, 0]
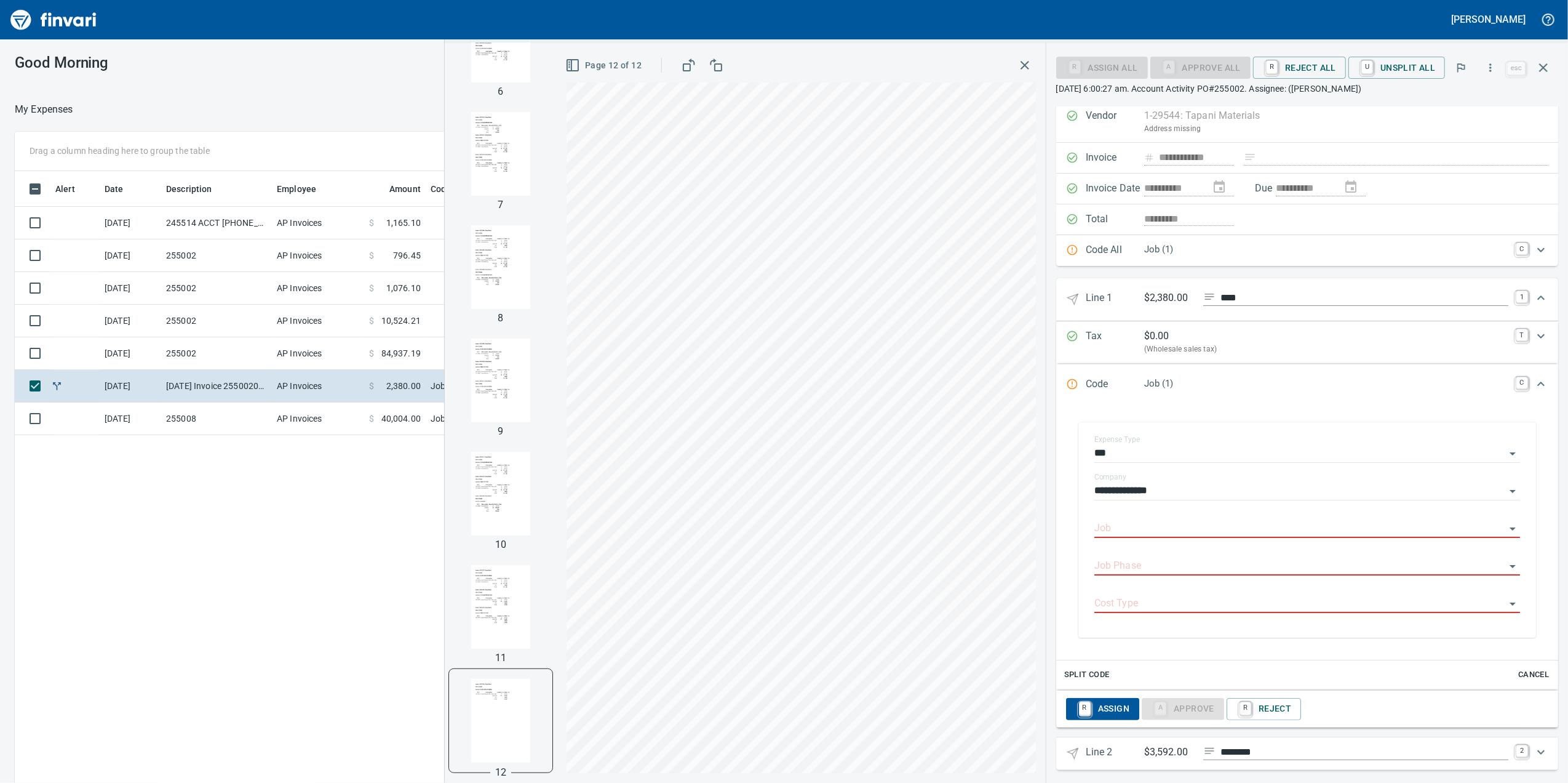
click at [1184, 523] on div "Job" at bounding box center [1307, 524] width 426 height 27
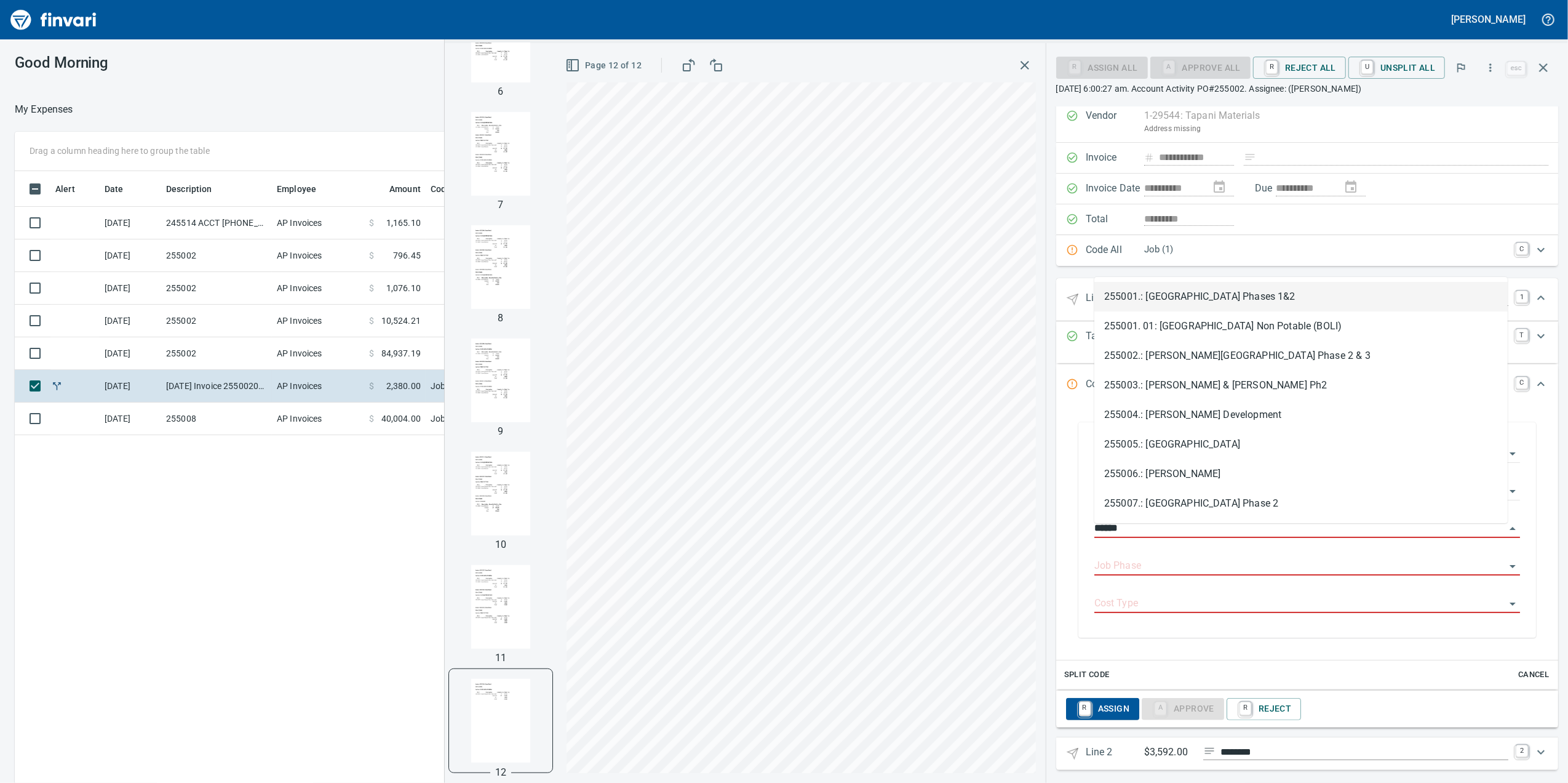
scroll to position [635, 1206]
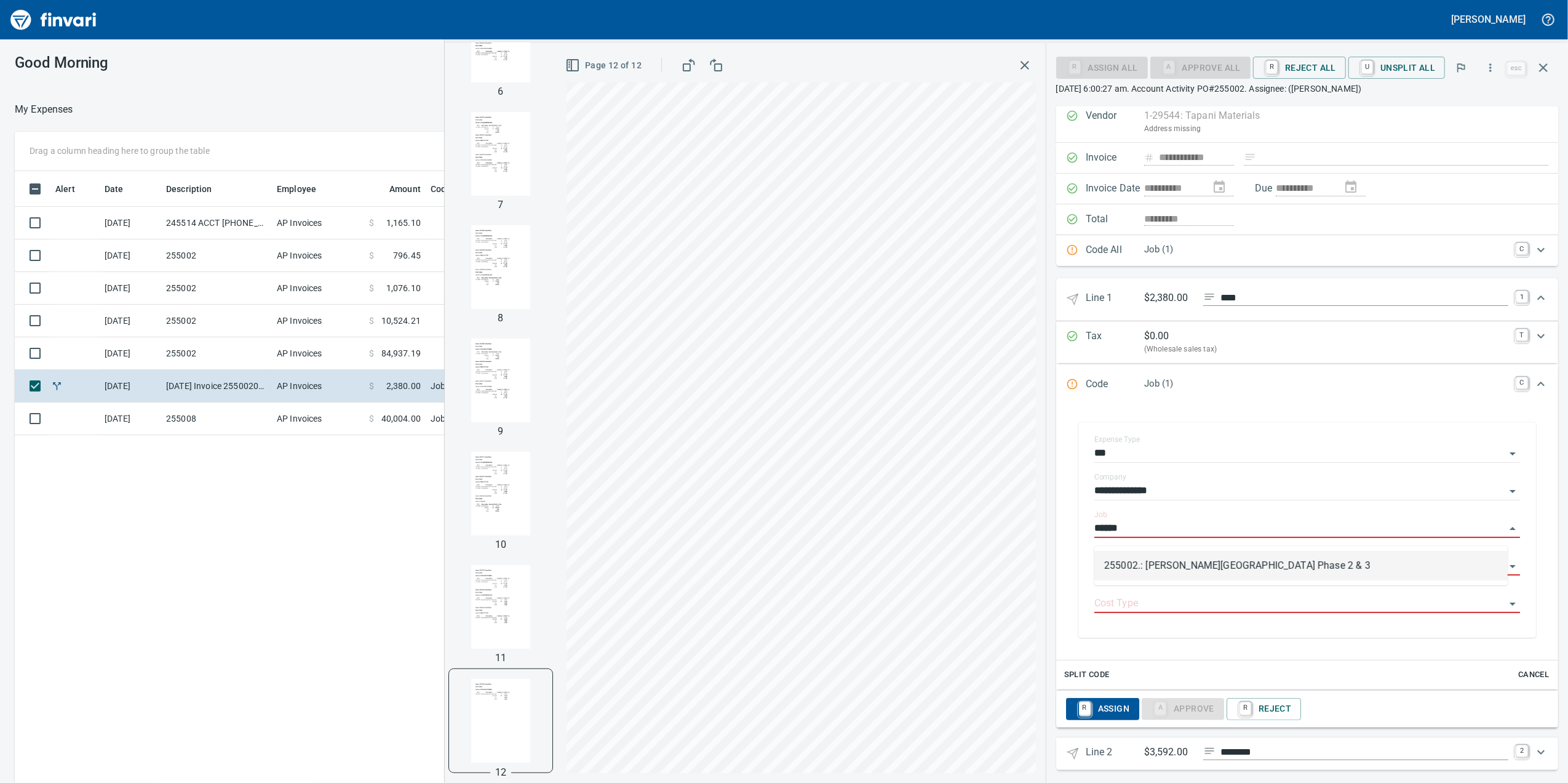
click at [1170, 566] on li "255002.: [PERSON_NAME][GEOGRAPHIC_DATA] Phase 2 & 3" at bounding box center [1301, 565] width 414 height 30
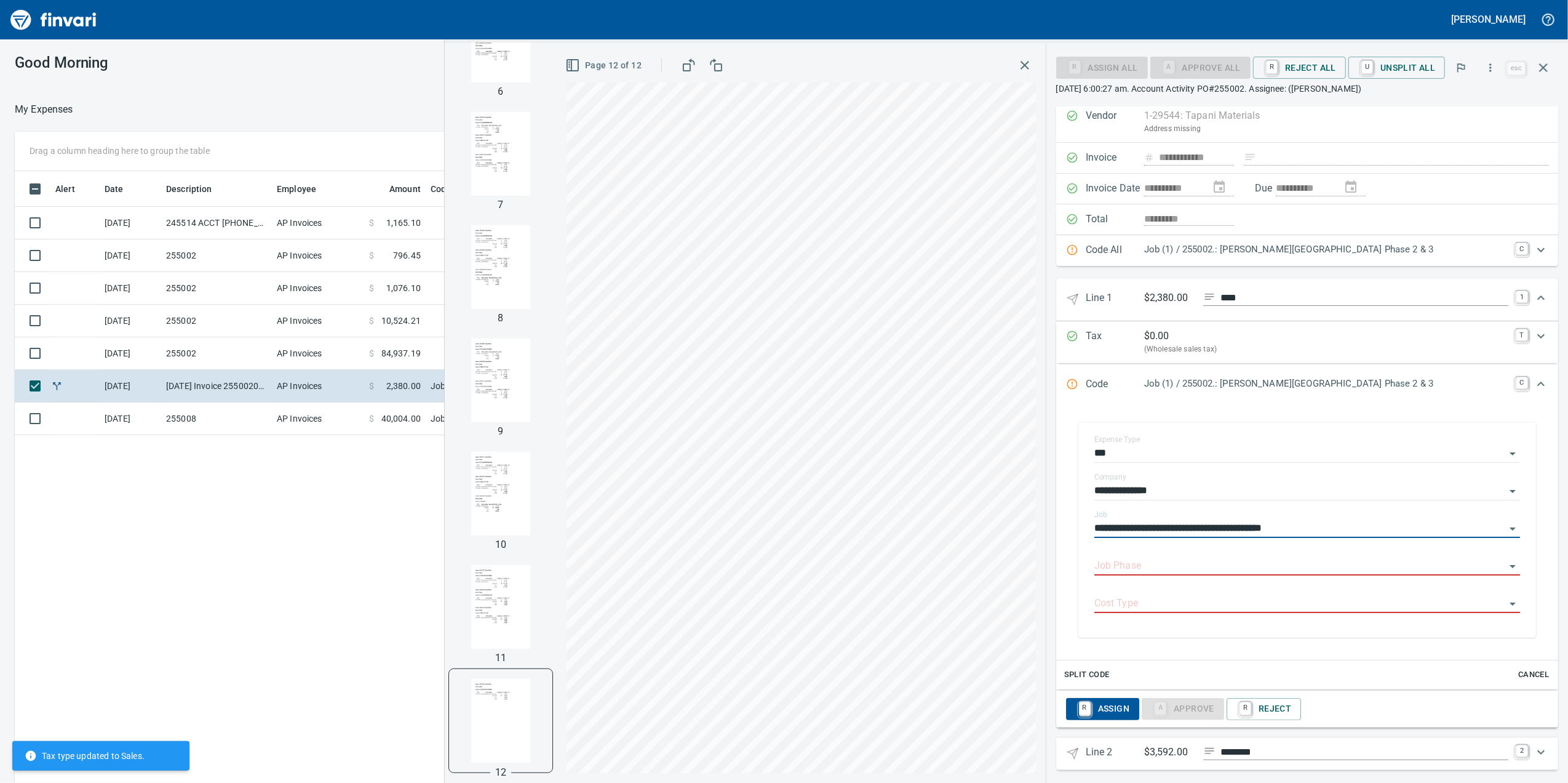
type input "**********"
click at [1152, 571] on input "Job Phase" at bounding box center [1300, 567] width 411 height 17
click at [1097, 571] on input "Job Phase" at bounding box center [1300, 567] width 411 height 17
click at [1069, 570] on div "**********" at bounding box center [1307, 530] width 482 height 240
click at [1104, 572] on input "Job Phase" at bounding box center [1300, 567] width 411 height 17
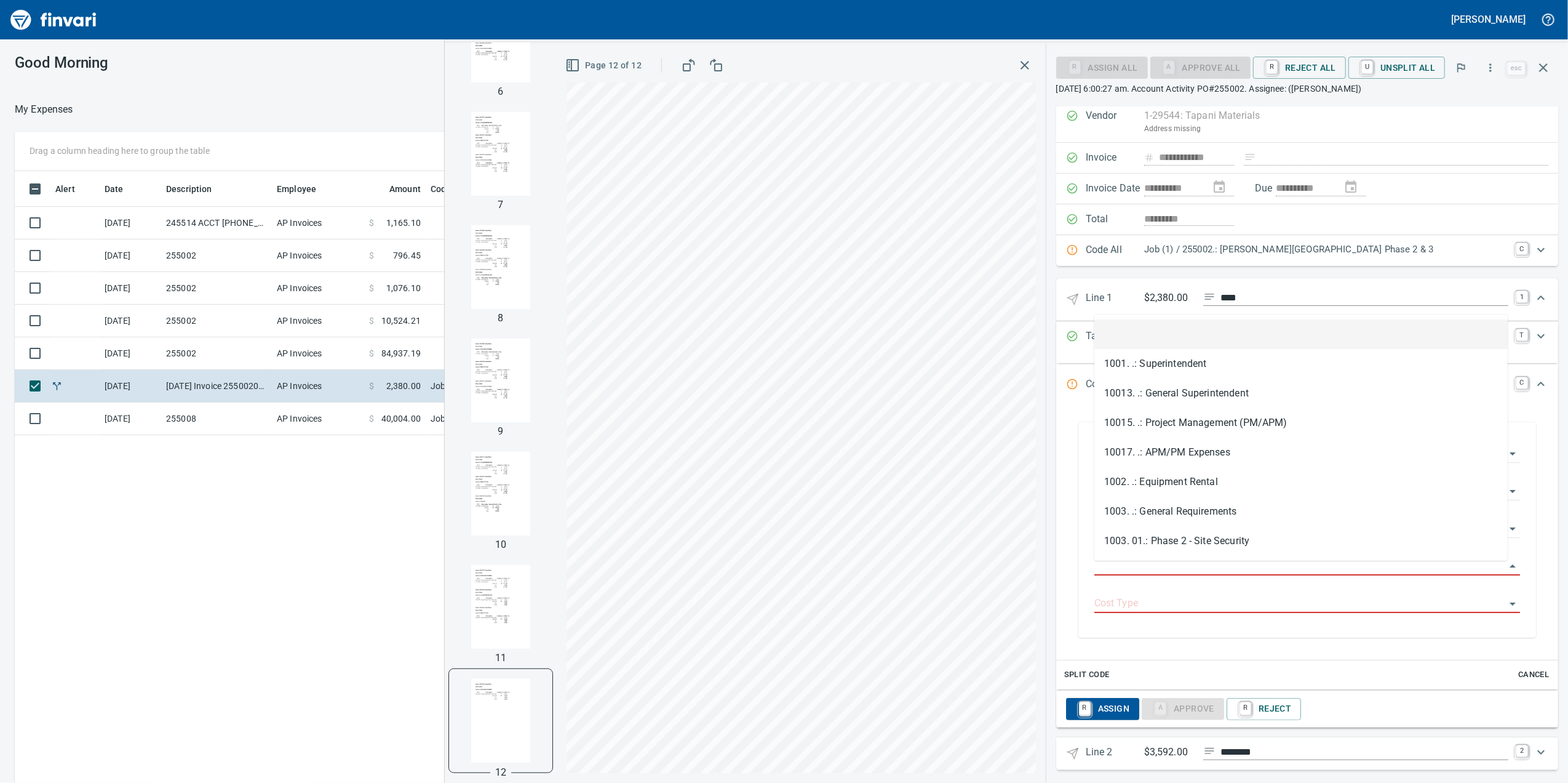
click at [1073, 577] on div "**********" at bounding box center [1307, 530] width 482 height 240
click at [1118, 575] on input "Job Phase" at bounding box center [1300, 567] width 411 height 17
click at [1059, 566] on div "**********" at bounding box center [1307, 532] width 502 height 255
